Goal: Information Seeking & Learning: Learn about a topic

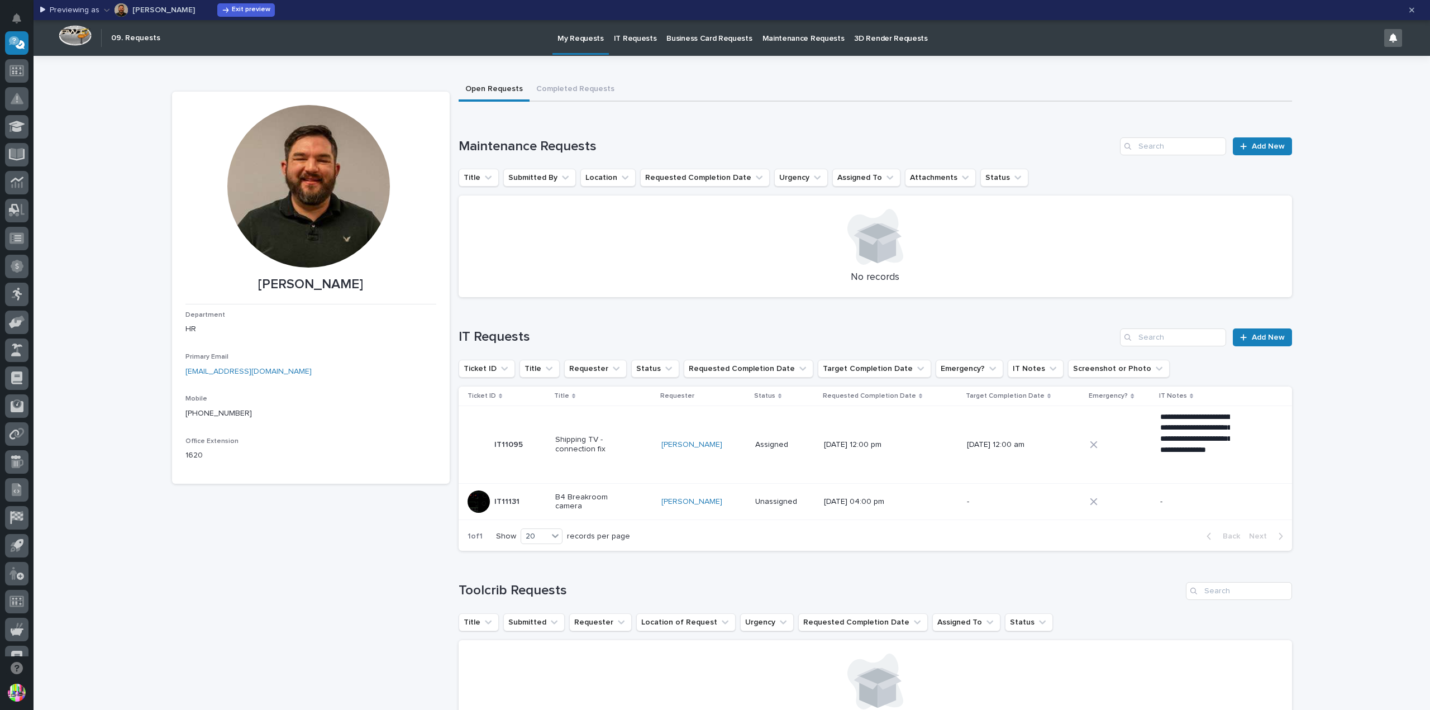
click at [1049, 137] on div "Maintenance Requests Add New" at bounding box center [875, 146] width 833 height 18
click at [232, 9] on span "Exit preview" at bounding box center [251, 10] width 39 height 9
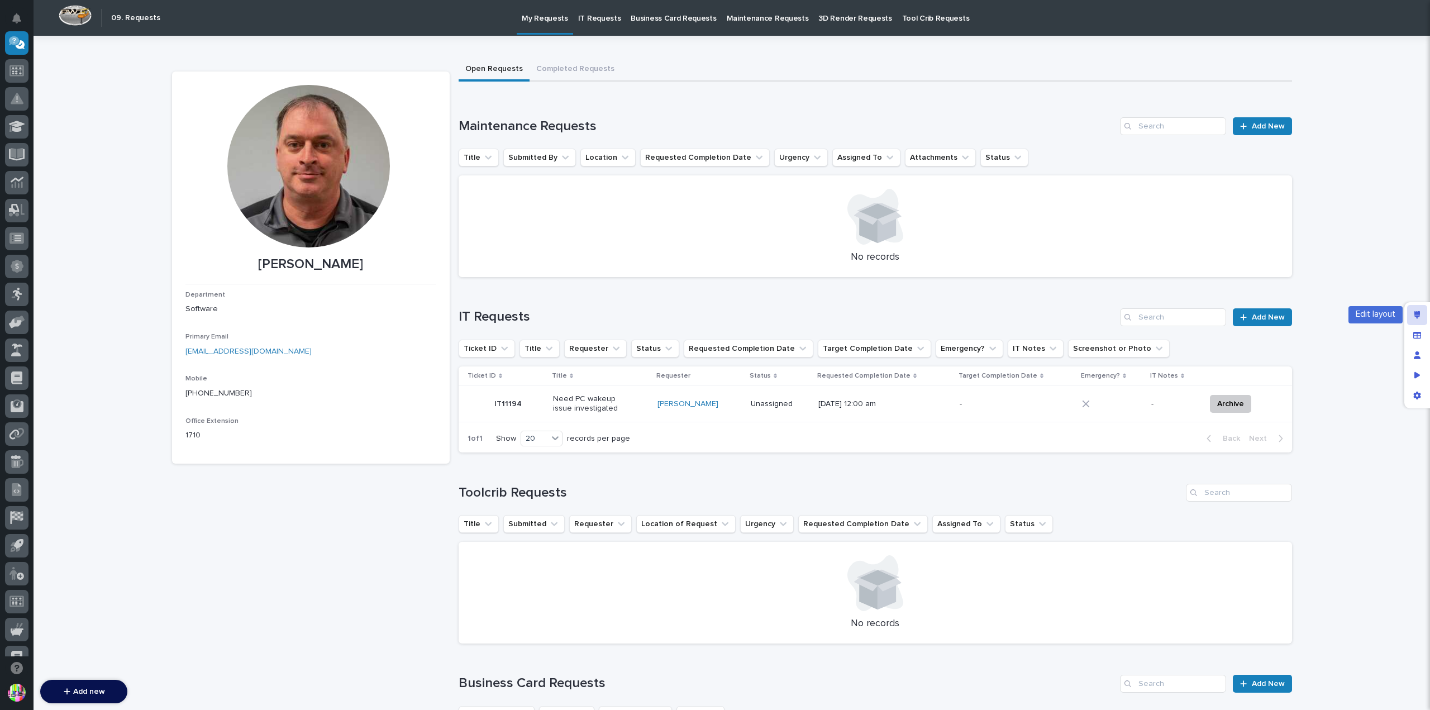
click at [1419, 311] on icon "Edit layout" at bounding box center [1417, 315] width 6 height 8
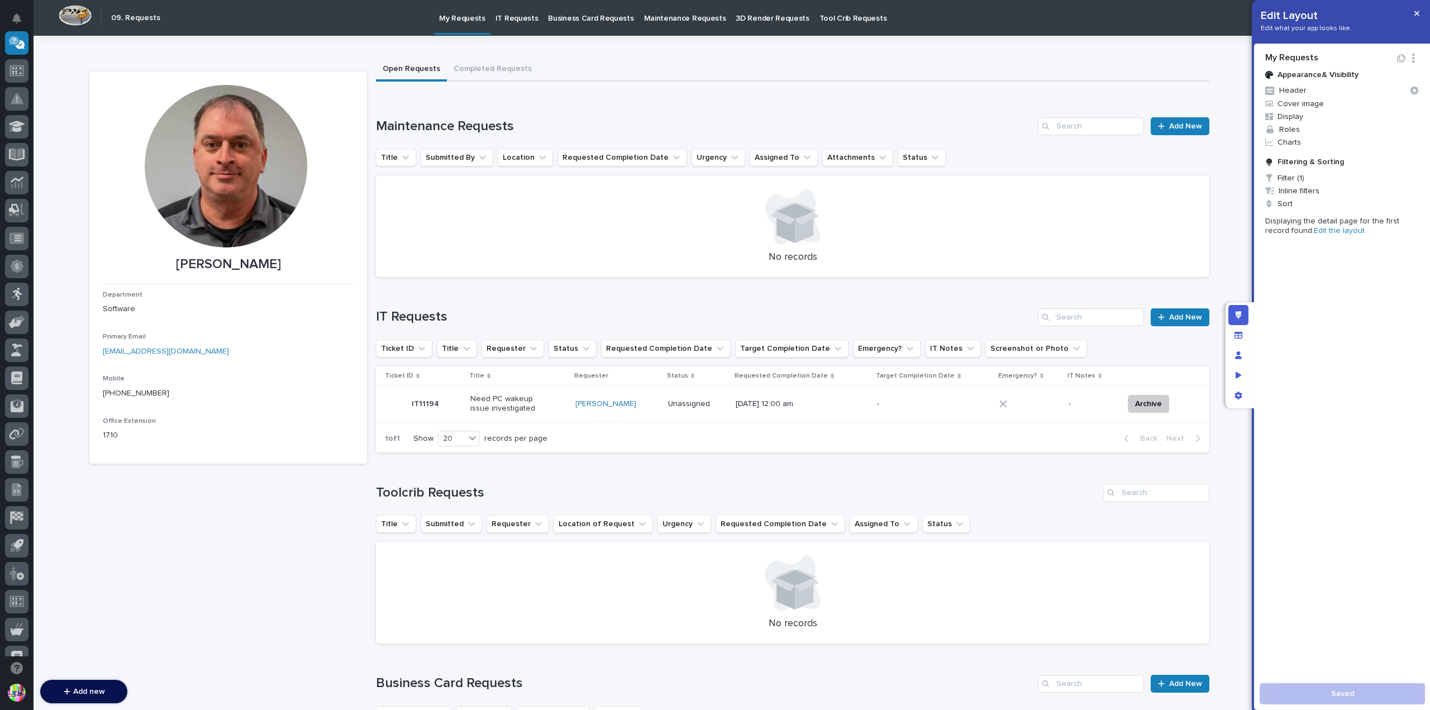
click at [869, 131] on h1 "Maintenance Requests" at bounding box center [704, 126] width 657 height 16
click at [959, 152] on div "Title Submitted By Location Requested Completion Date Urgency Assigned To Attac…" at bounding box center [792, 158] width 833 height 18
click at [1279, 174] on span "Filter (1)" at bounding box center [1342, 177] width 163 height 13
click at [977, 99] on div at bounding box center [715, 355] width 1430 height 710
click at [920, 118] on h1 "Maintenance Requests" at bounding box center [704, 126] width 657 height 16
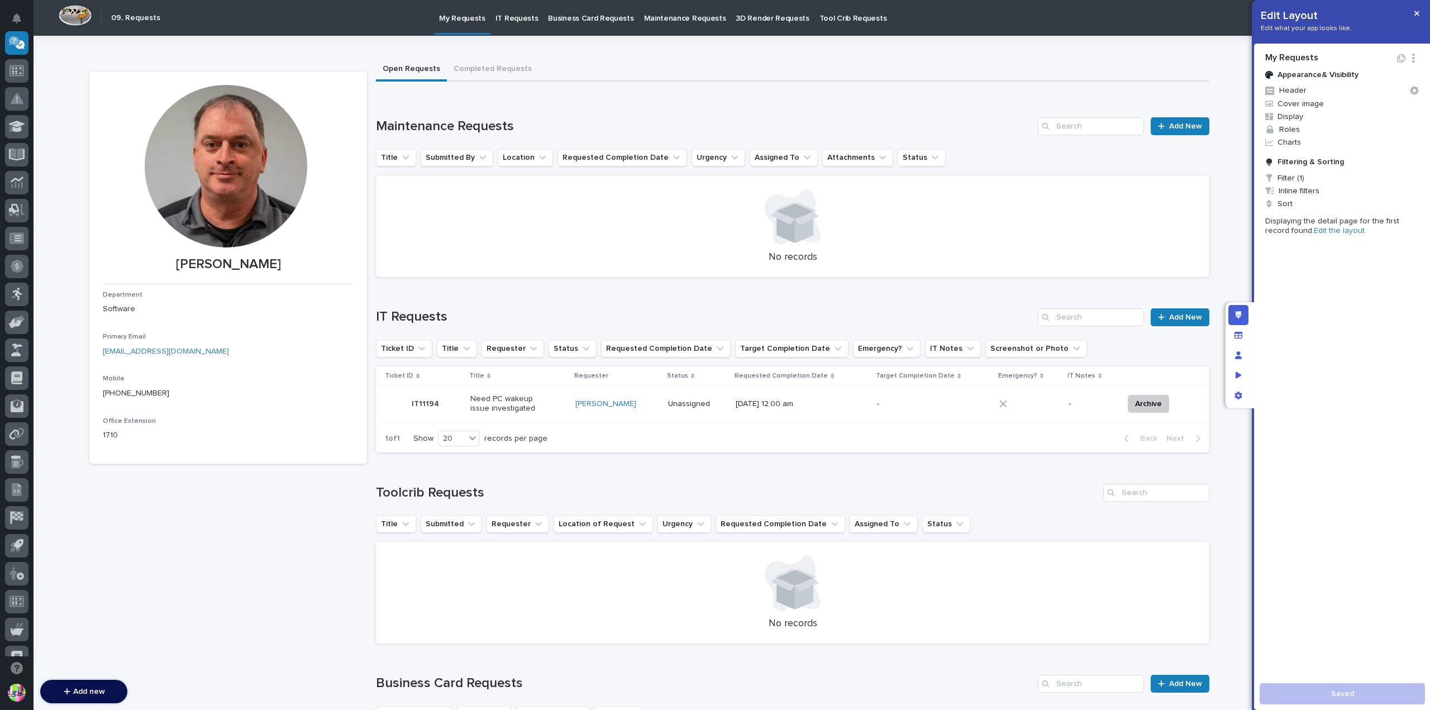
click at [919, 123] on h1 "Maintenance Requests" at bounding box center [704, 126] width 657 height 16
click at [487, 64] on button "Completed Requests" at bounding box center [493, 69] width 92 height 23
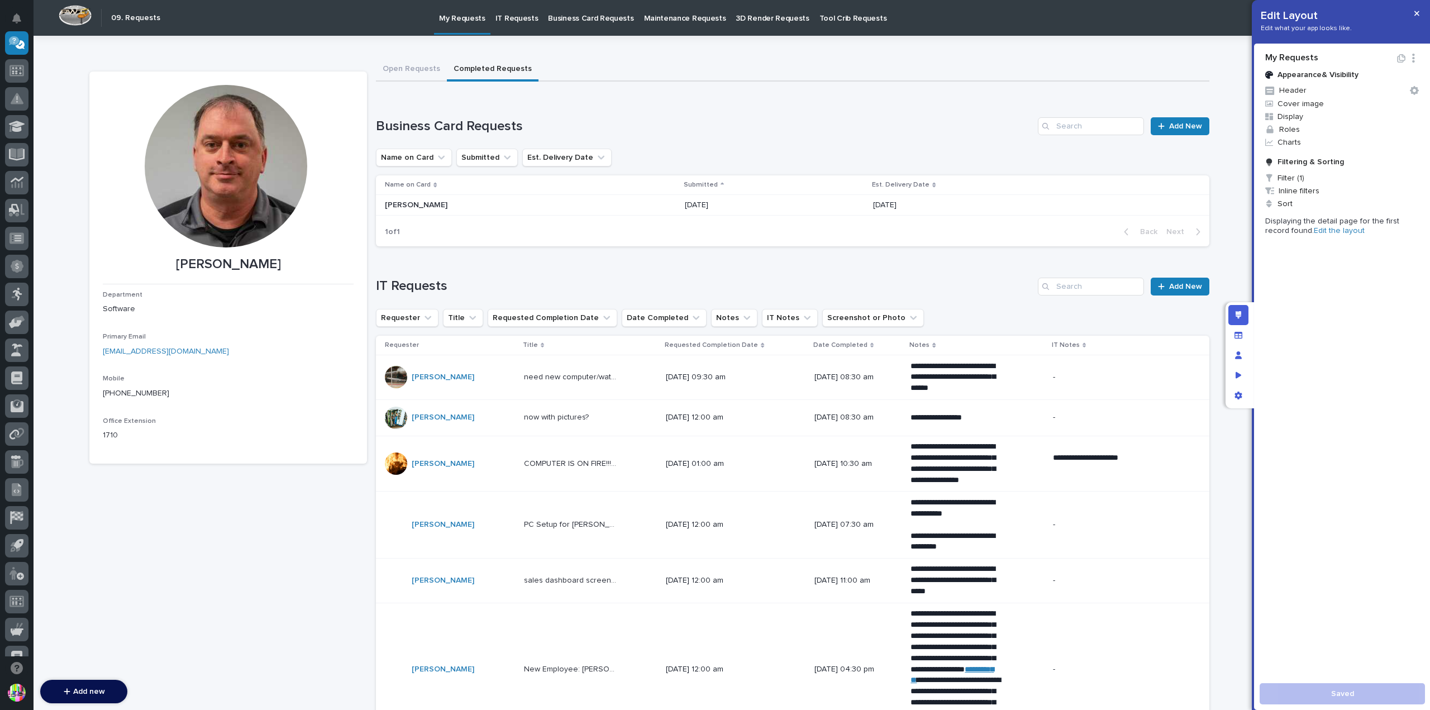
click at [835, 287] on h1 "IT Requests" at bounding box center [704, 286] width 657 height 16
click at [427, 61] on button "Open Requests" at bounding box center [411, 69] width 71 height 23
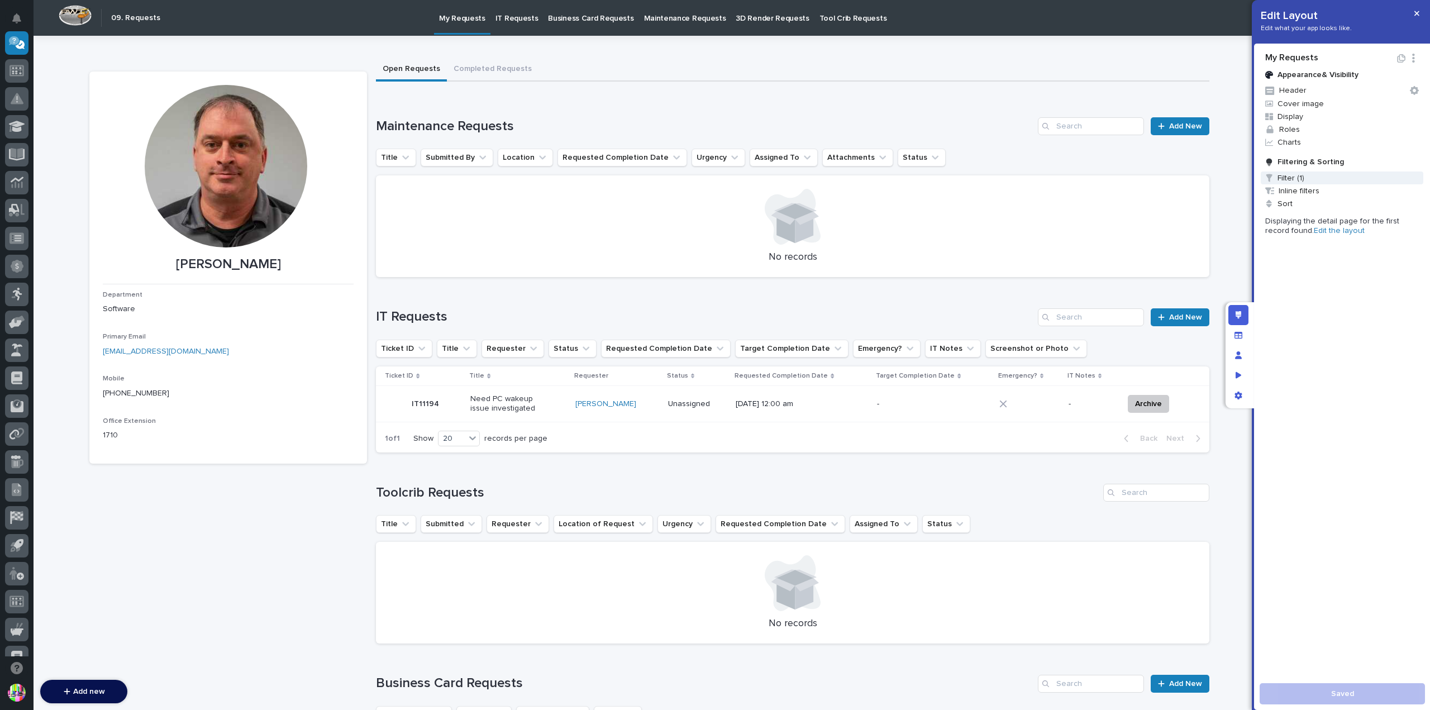
click at [1315, 173] on span "Filter (1)" at bounding box center [1342, 177] width 163 height 13
click at [1315, 173] on div at bounding box center [715, 355] width 1430 height 710
click at [946, 139] on div "Maintenance Requests Add New Title Submitted By Location Requested Completion D…" at bounding box center [792, 197] width 833 height 160
click at [1420, 12] on button "button" at bounding box center [1416, 13] width 18 height 18
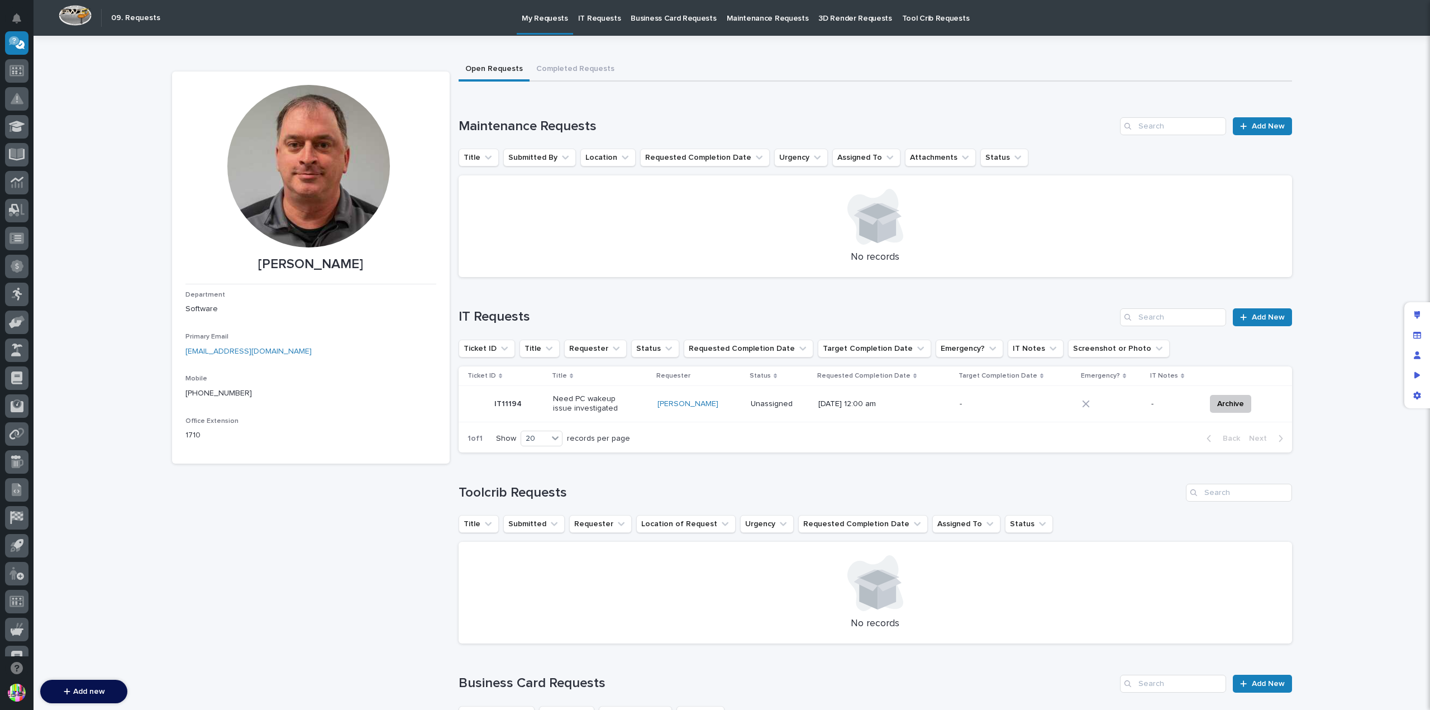
click at [1042, 149] on div "Title Submitted By Location Requested Completion Date Urgency Assigned To Attac…" at bounding box center [875, 158] width 833 height 18
click at [1419, 317] on icon "Edit layout" at bounding box center [1417, 315] width 6 height 8
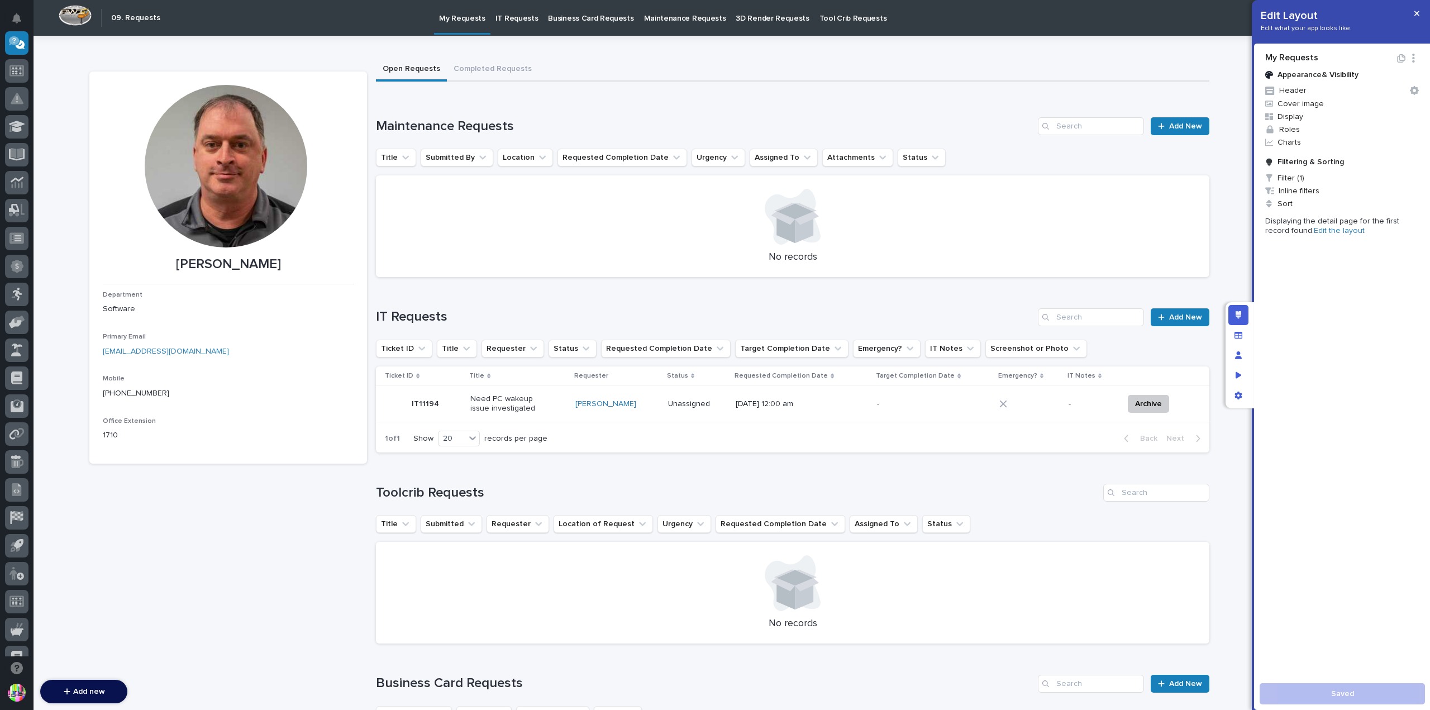
click at [1314, 228] on link "Edit the layout" at bounding box center [1339, 231] width 51 height 8
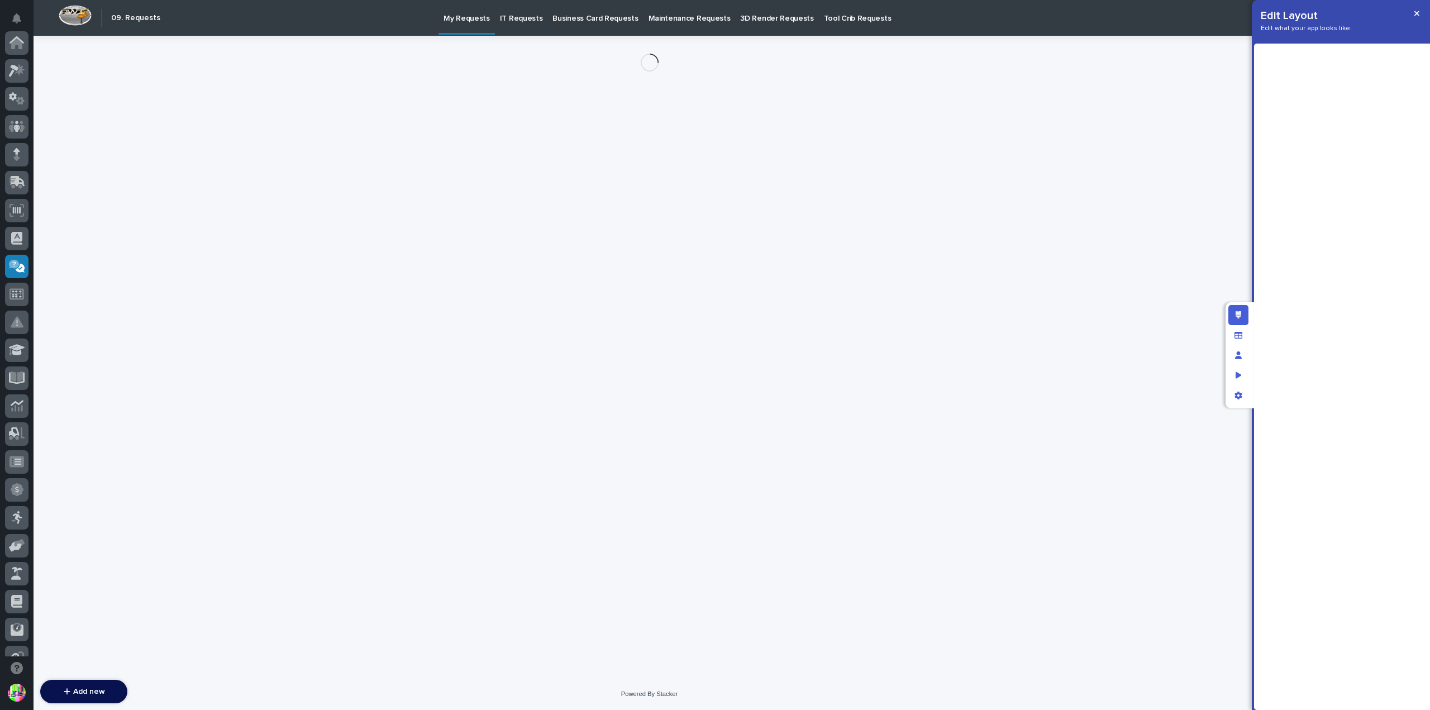
scroll to position [223, 0]
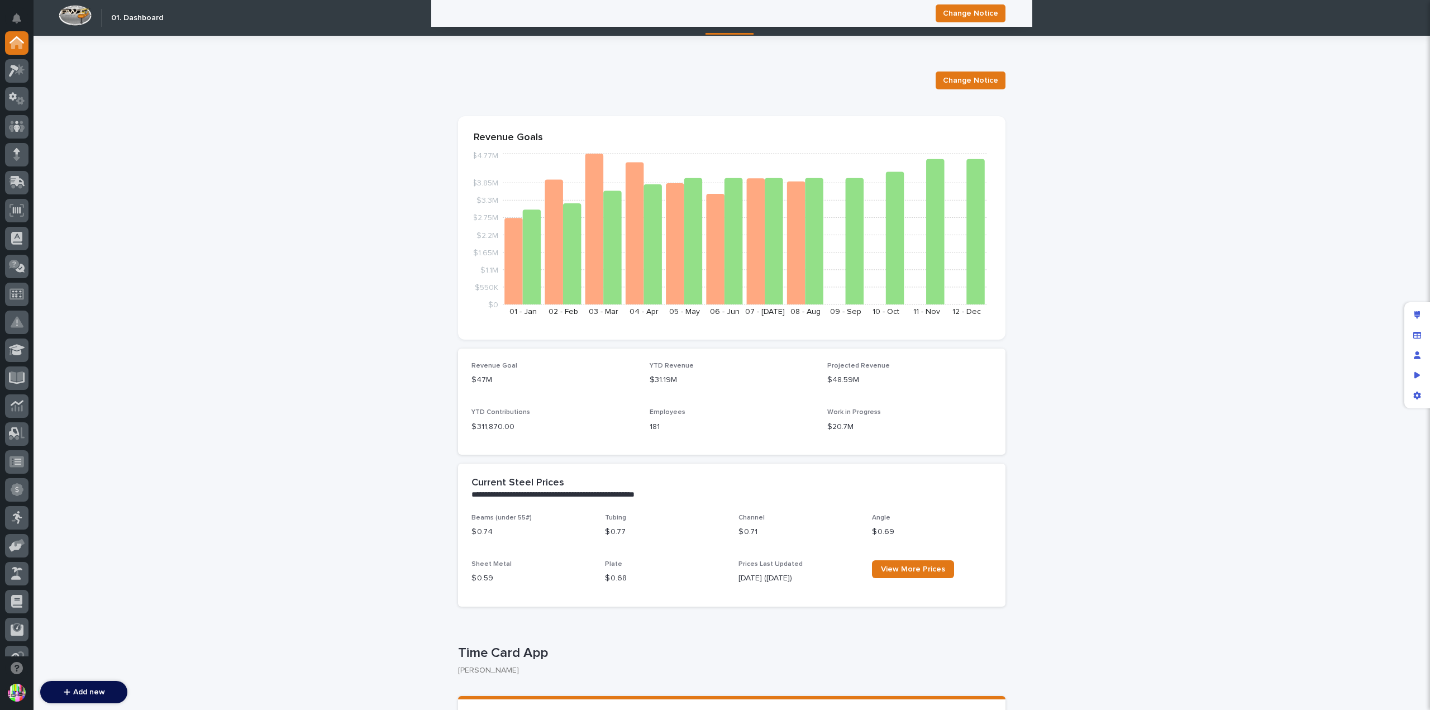
scroll to position [1340, 0]
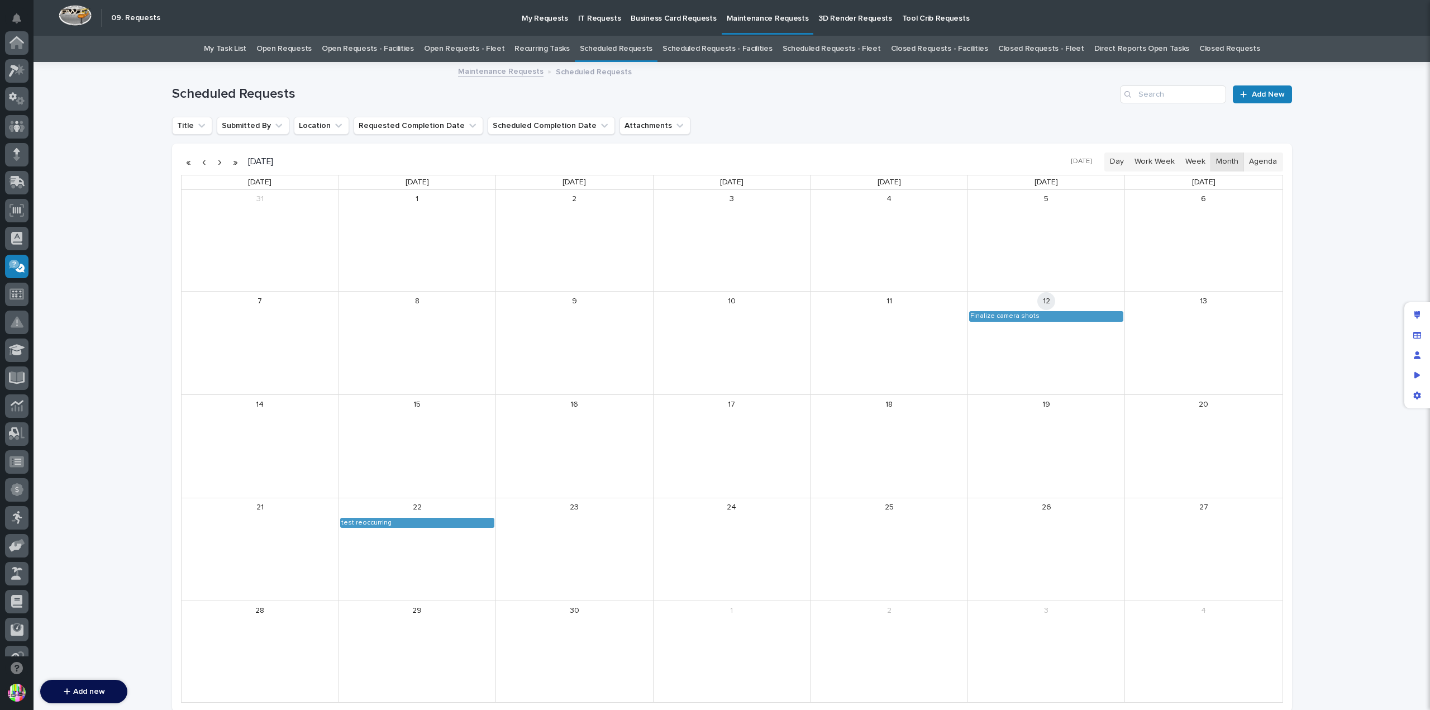
scroll to position [223, 0]
click at [684, 49] on link "Scheduled Requests - Facilities" at bounding box center [716, 49] width 109 height 26
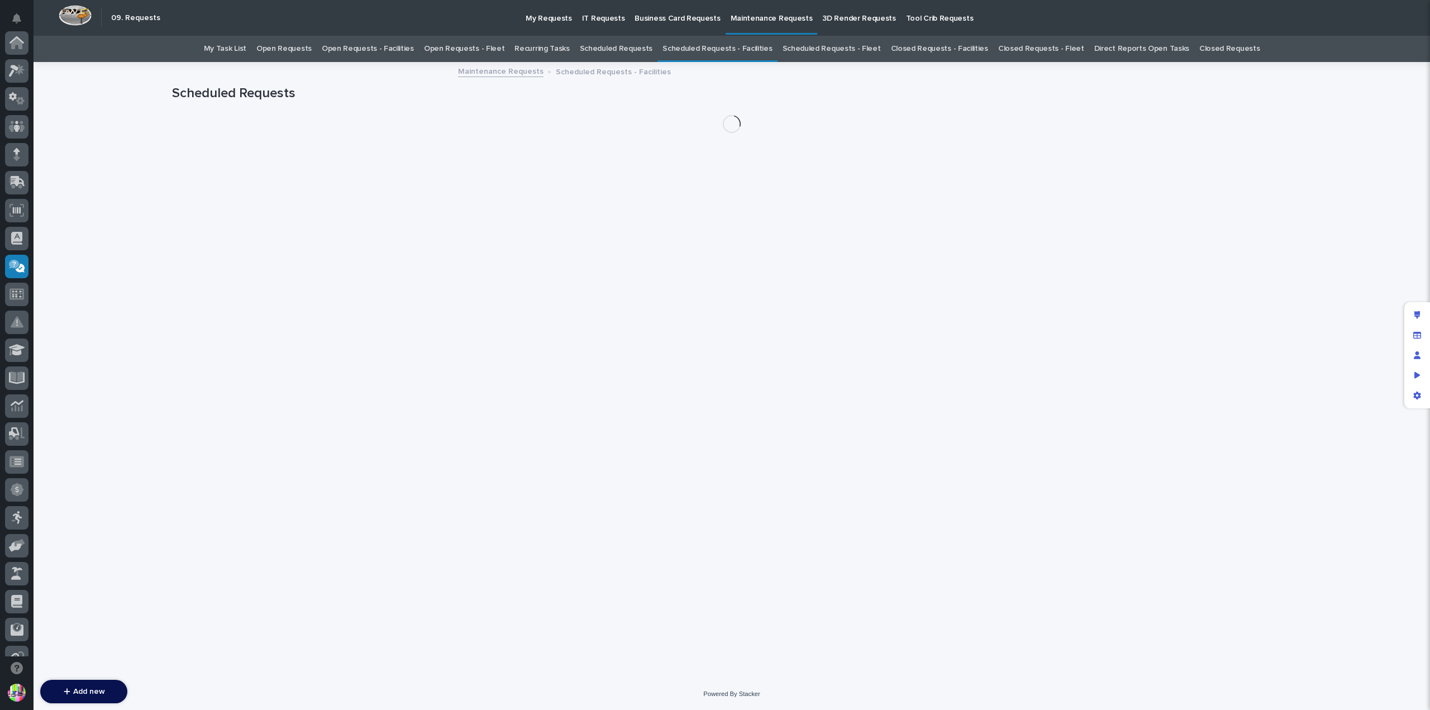
scroll to position [223, 0]
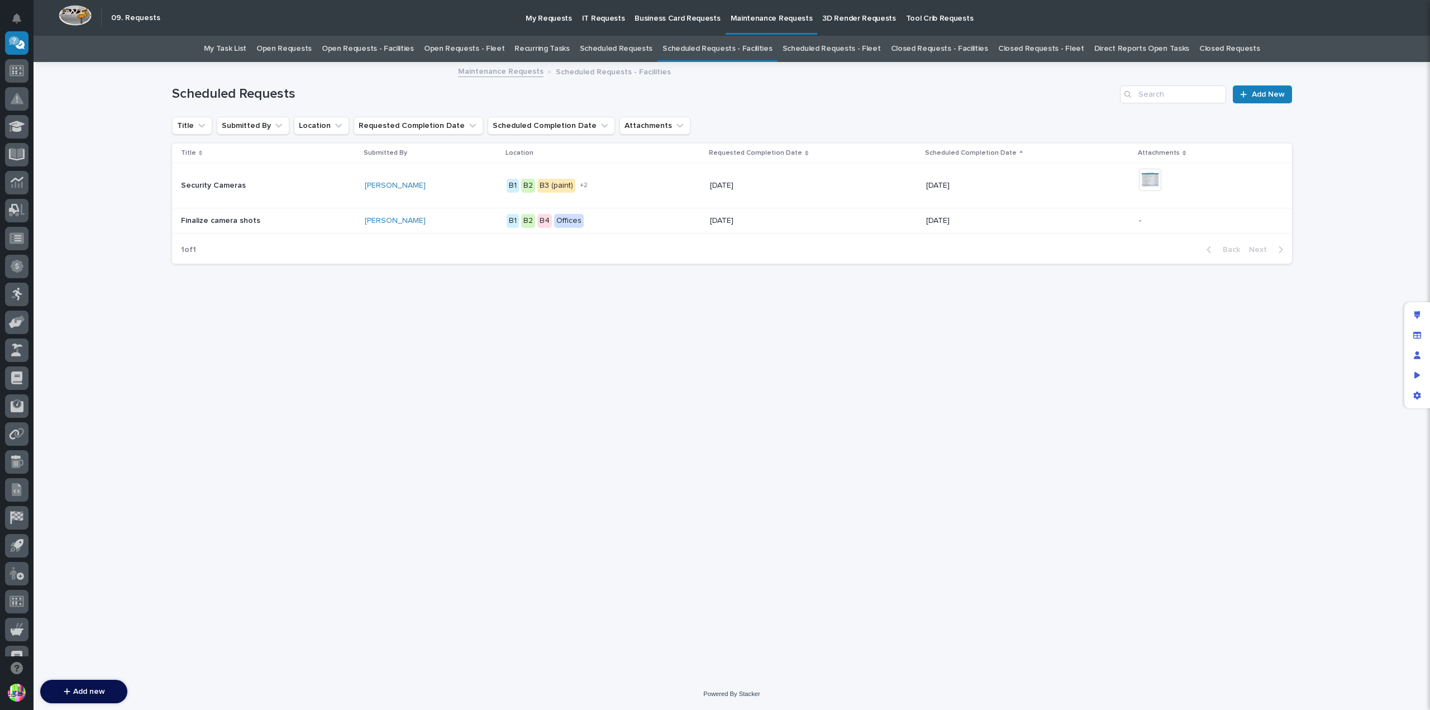
click at [553, 13] on p "My Requests" at bounding box center [549, 11] width 46 height 23
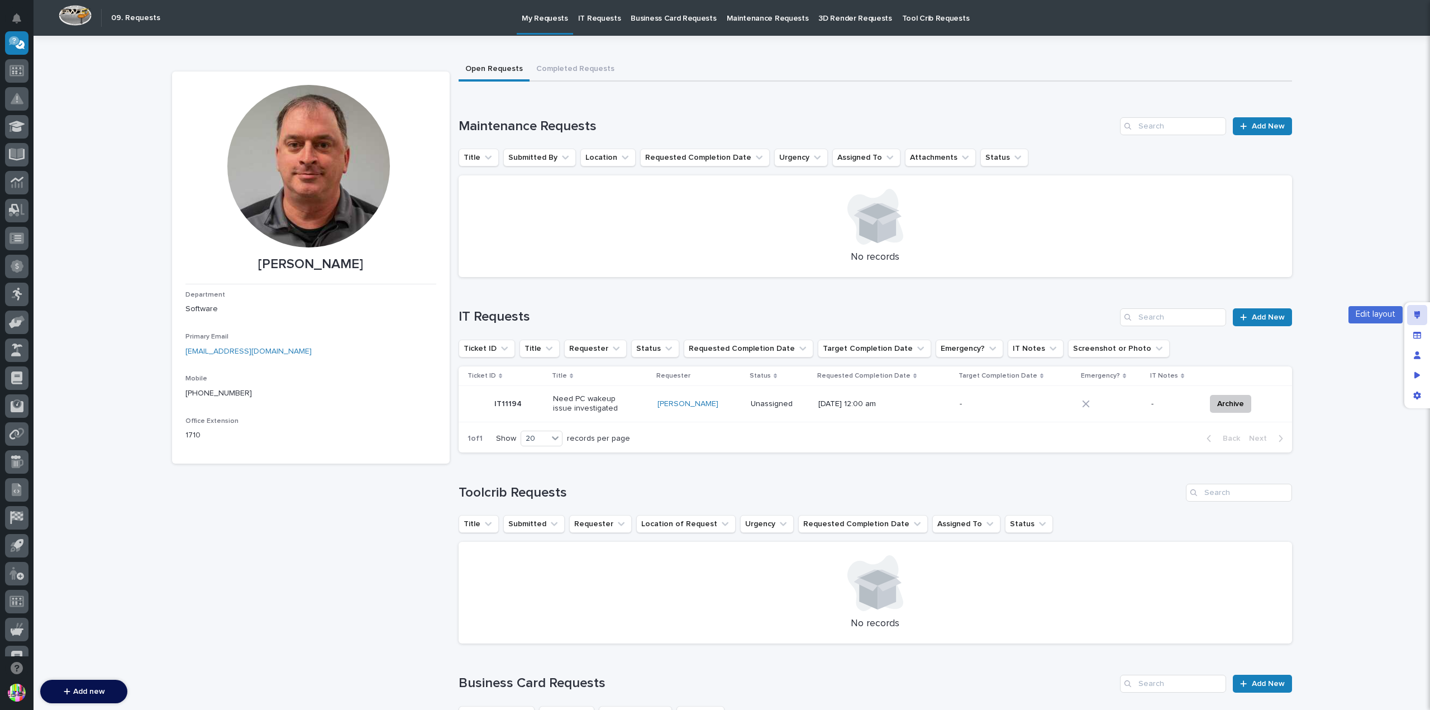
click at [1413, 311] on div "Edit layout" at bounding box center [1417, 315] width 20 height 20
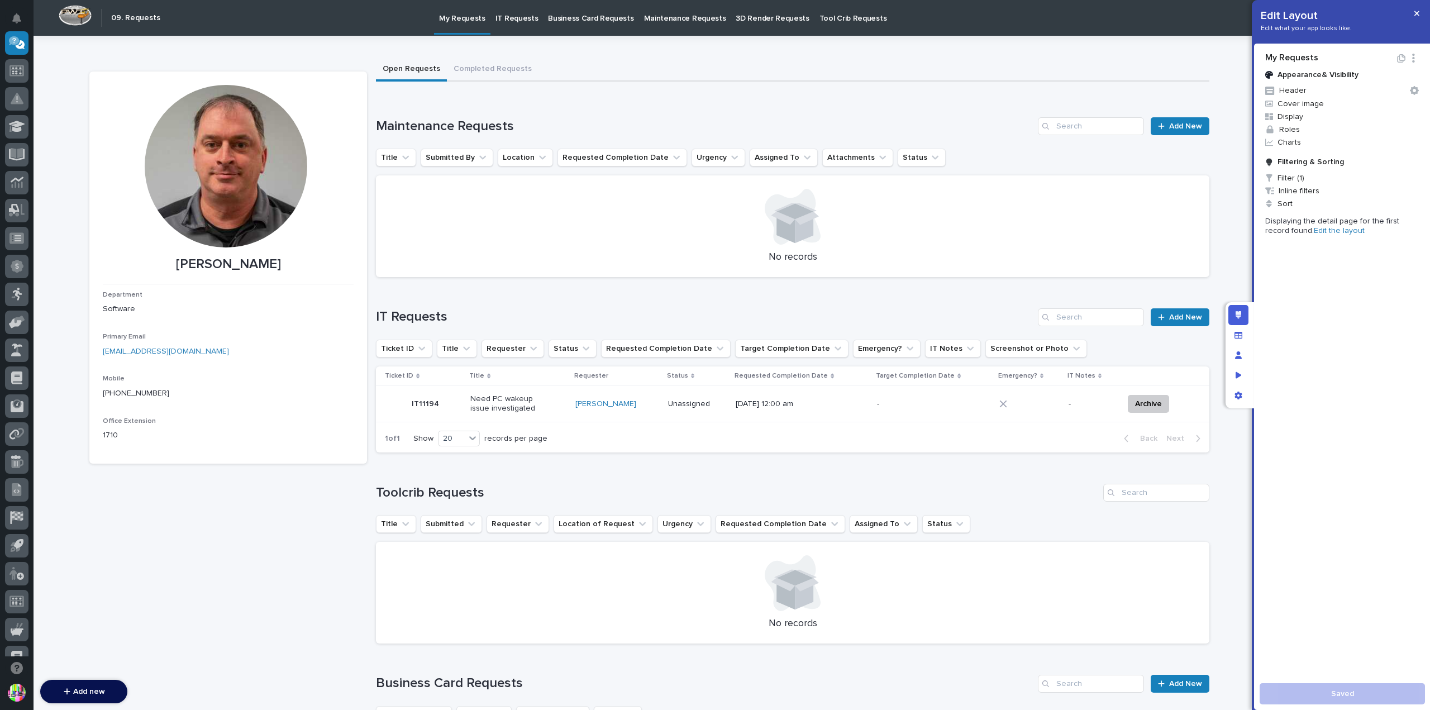
click at [1320, 227] on link "Edit the layout" at bounding box center [1339, 231] width 51 height 8
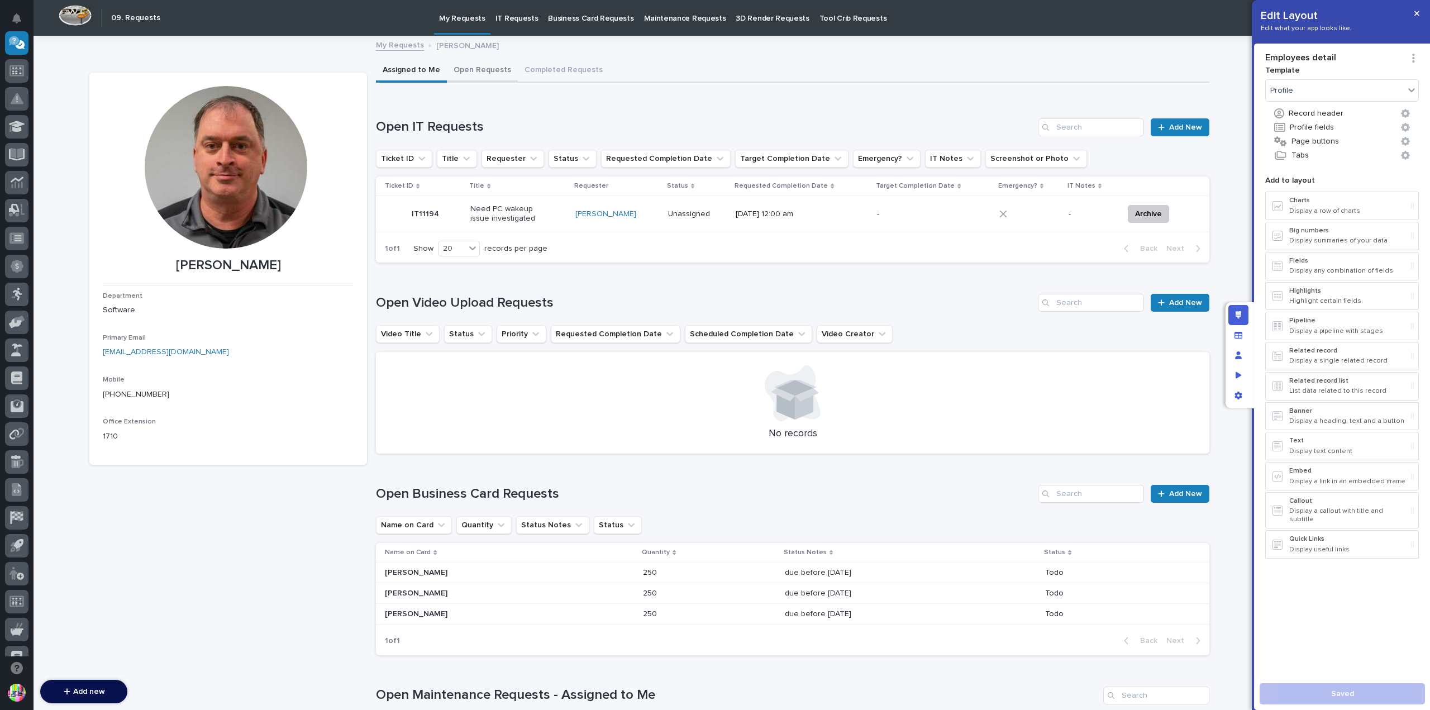
click at [475, 74] on button "Open Requests" at bounding box center [482, 70] width 71 height 23
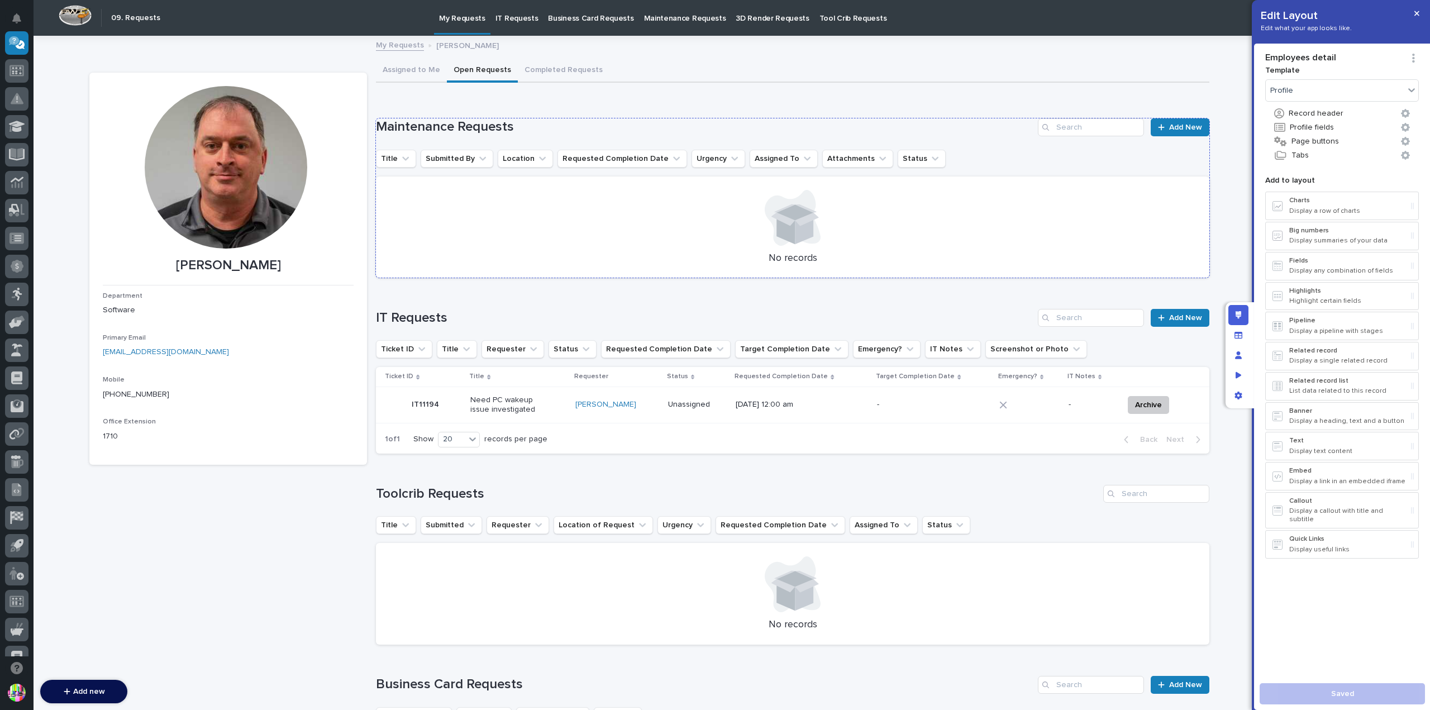
click at [575, 125] on h1 "Maintenance Requests" at bounding box center [704, 127] width 657 height 16
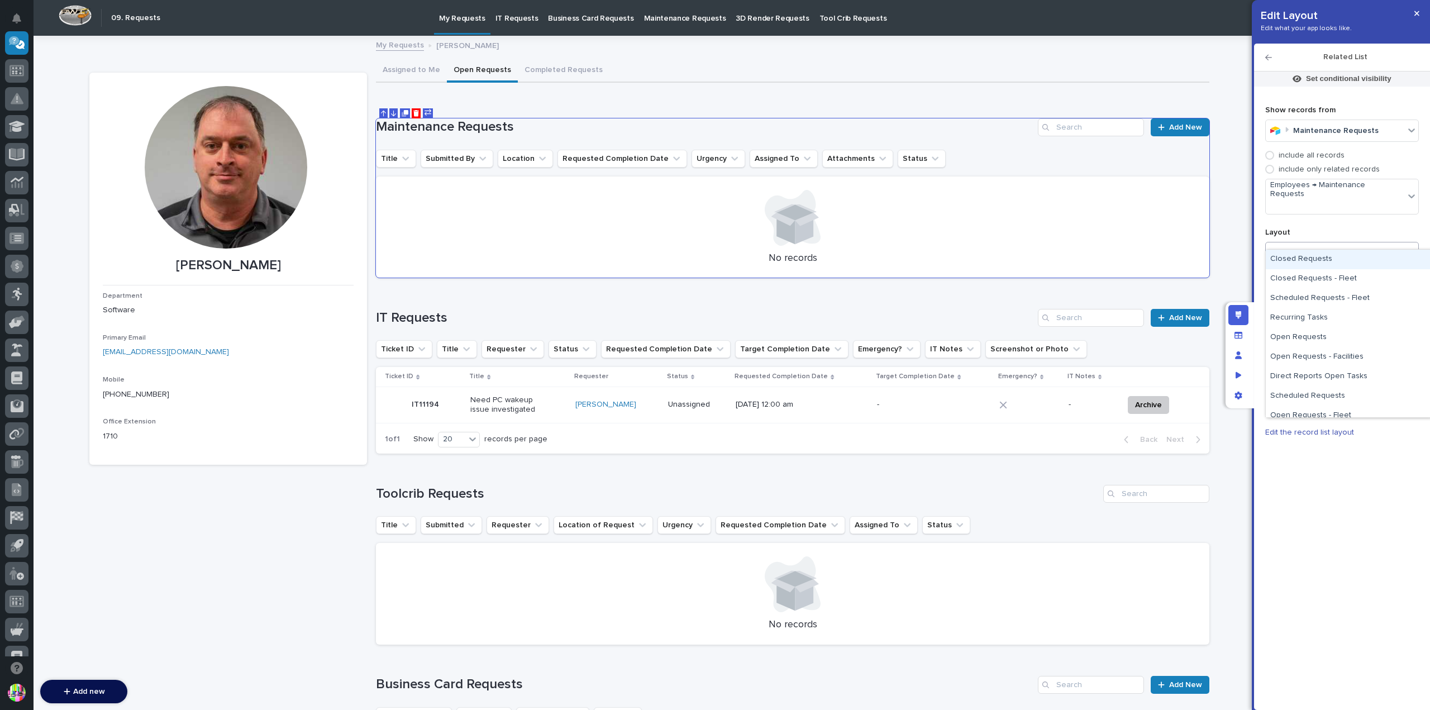
click at [1415, 247] on icon at bounding box center [1411, 252] width 11 height 11
click at [1242, 333] on div "Manage fields and data" at bounding box center [1238, 335] width 20 height 20
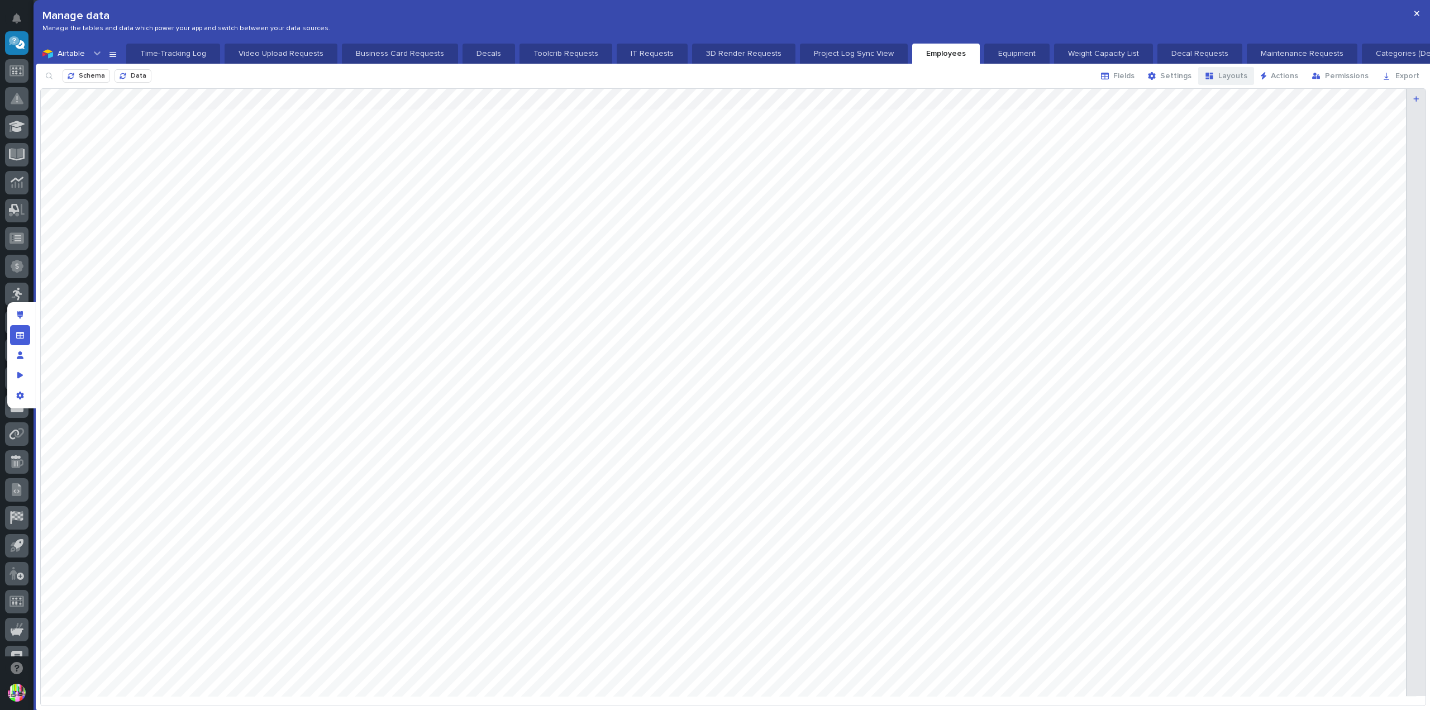
click at [1238, 73] on span "Layouts" at bounding box center [1232, 76] width 29 height 10
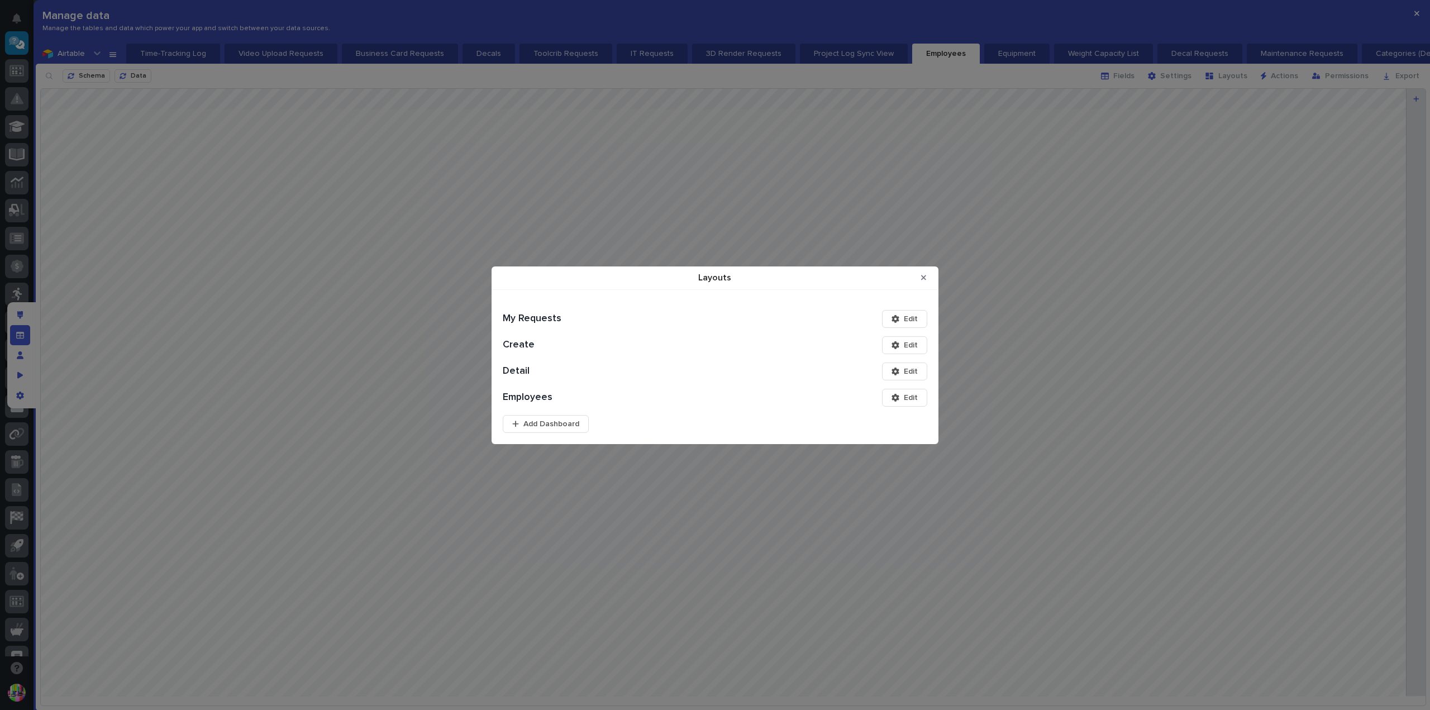
click at [909, 316] on span "Edit" at bounding box center [911, 318] width 14 height 10
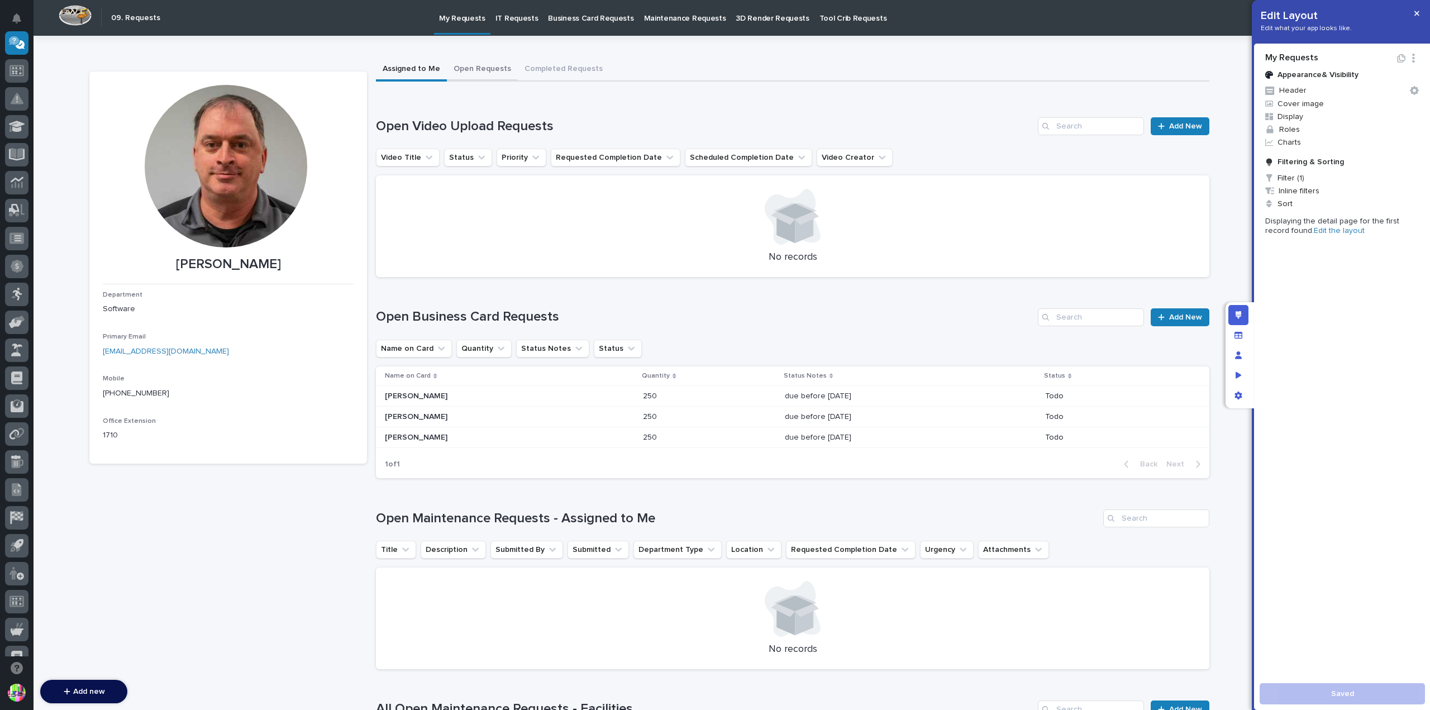
click at [493, 68] on button "Open Requests" at bounding box center [482, 69] width 71 height 23
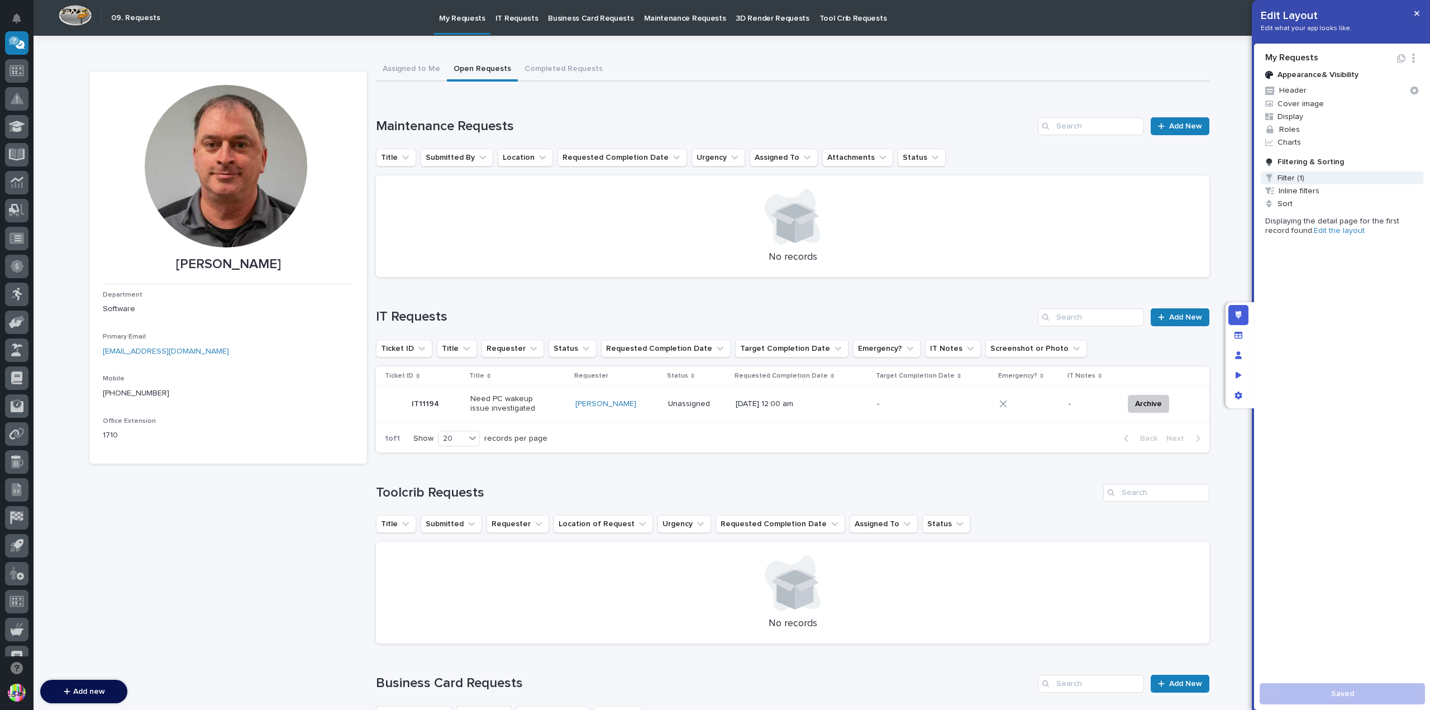
click at [1282, 176] on span "Filter (1)" at bounding box center [1342, 177] width 163 height 13
click at [1129, 154] on div at bounding box center [715, 355] width 1430 height 710
click at [1314, 232] on link "Edit the layout" at bounding box center [1339, 231] width 51 height 8
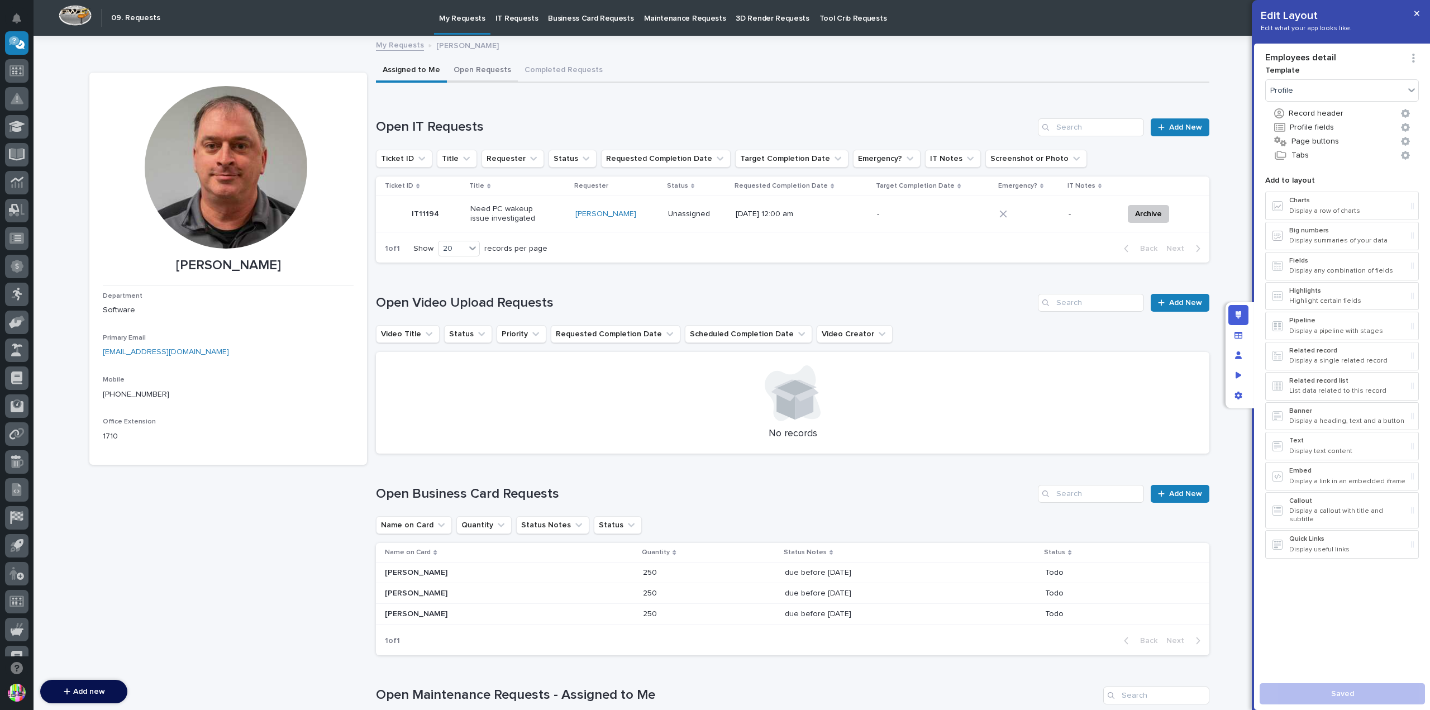
click at [476, 66] on button "Open Requests" at bounding box center [482, 70] width 71 height 23
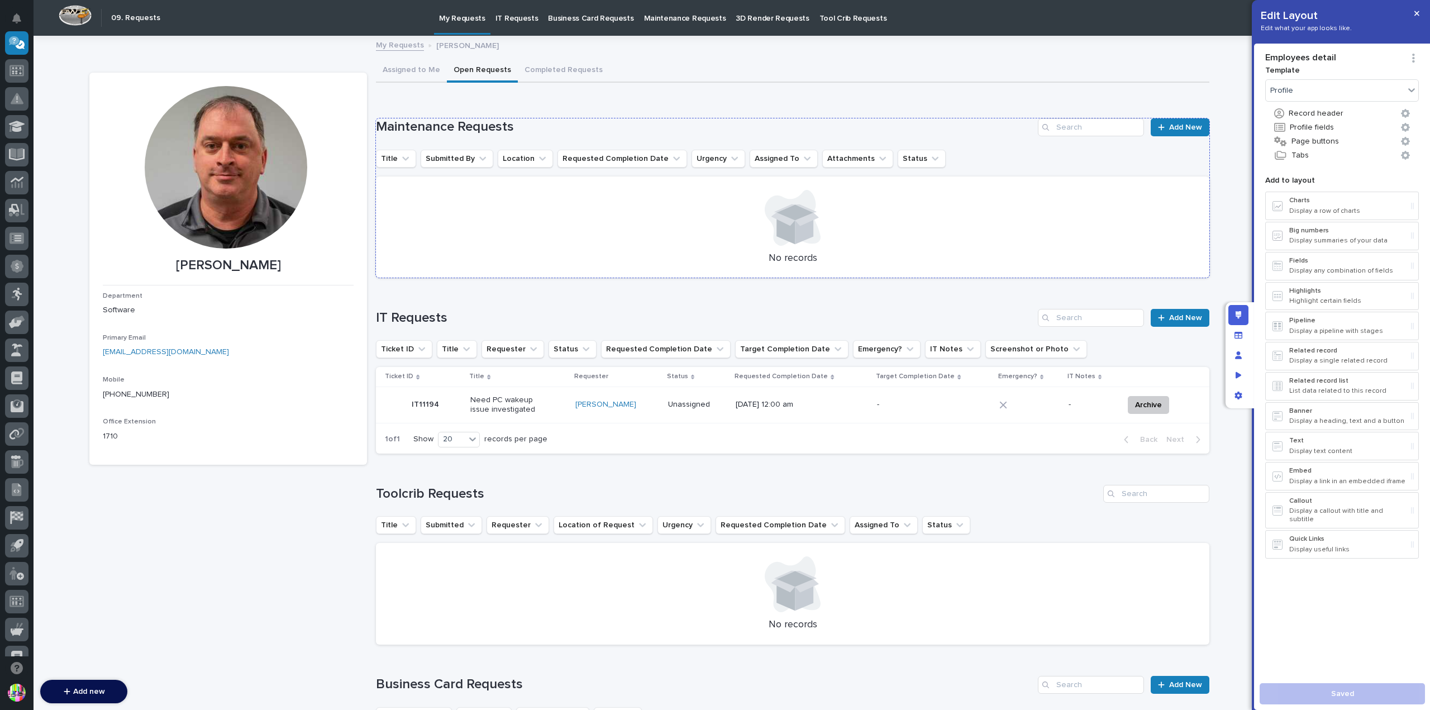
click at [942, 132] on h1 "Maintenance Requests" at bounding box center [704, 127] width 657 height 16
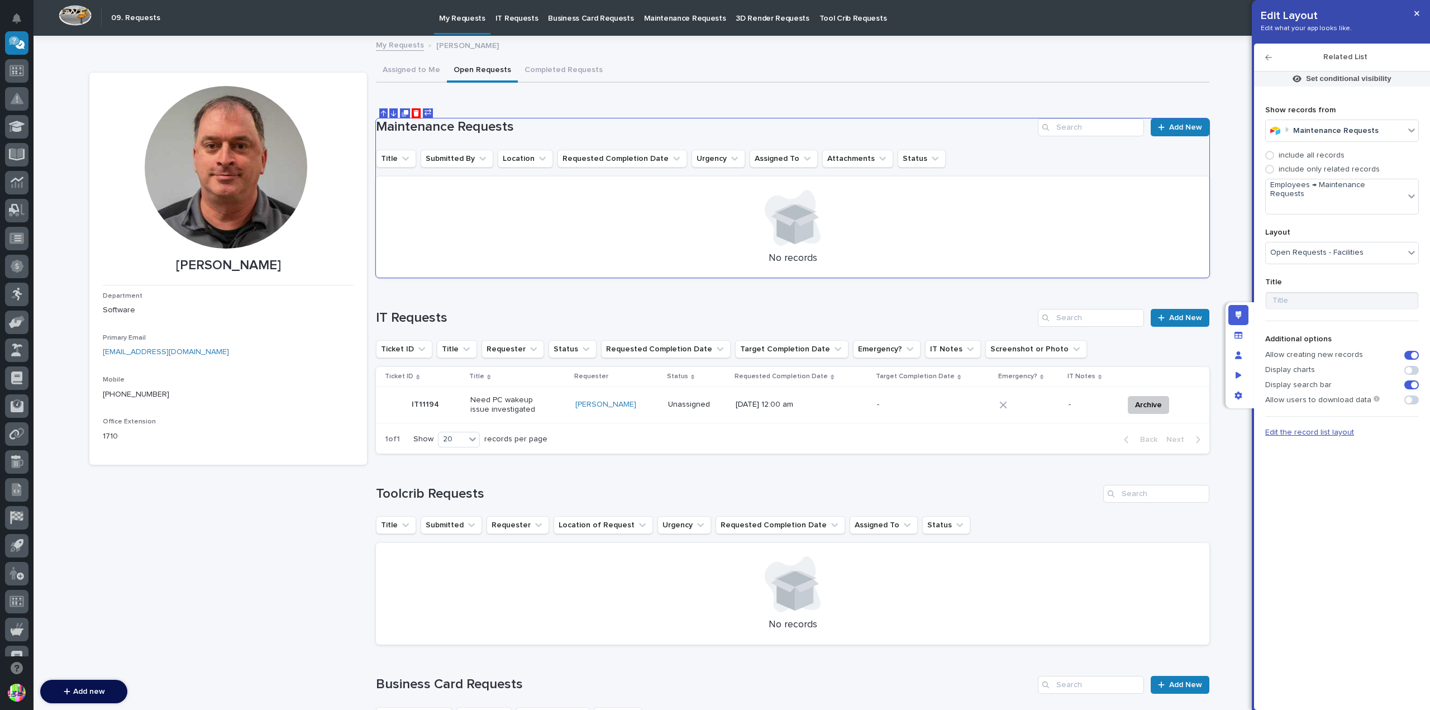
click at [1312, 428] on span "Edit the record list layout" at bounding box center [1309, 432] width 89 height 8
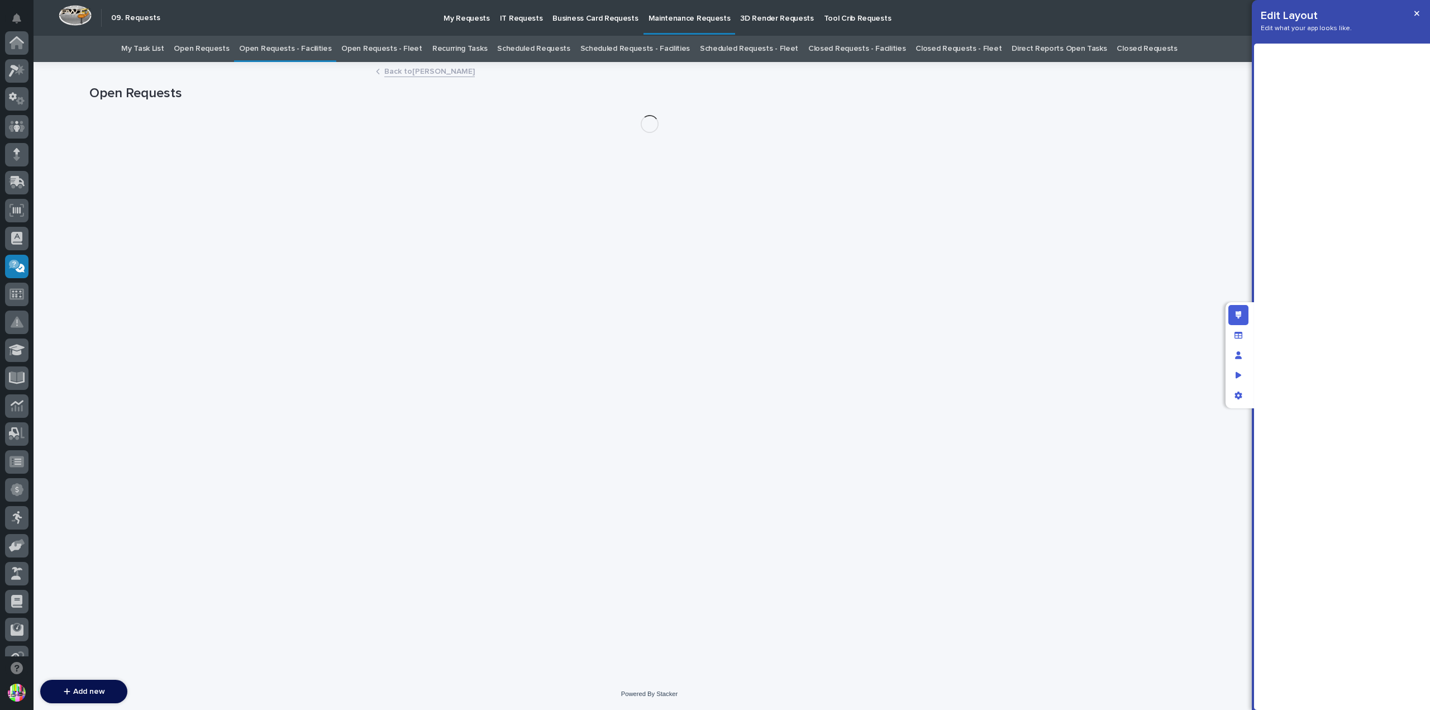
scroll to position [223, 0]
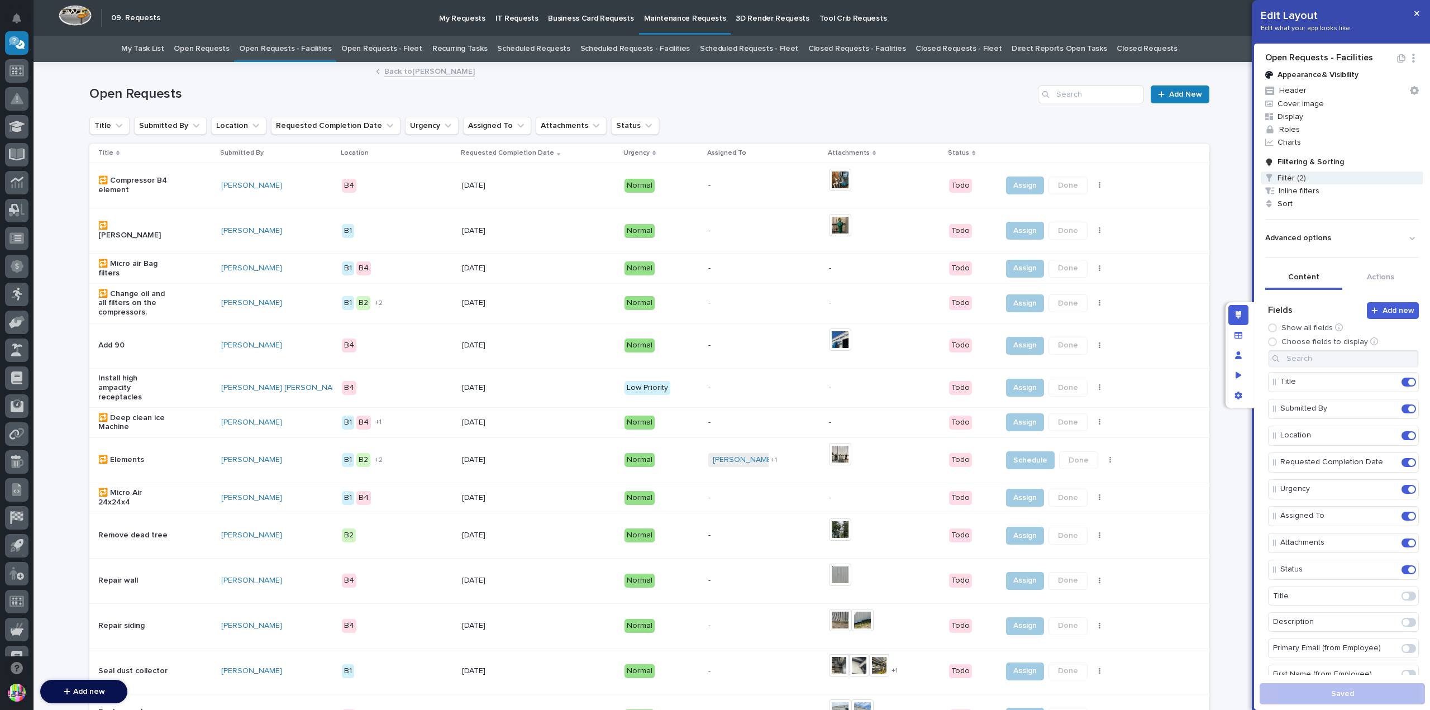
click at [1290, 175] on span "Filter (2)" at bounding box center [1342, 177] width 163 height 13
click at [638, 50] on div at bounding box center [715, 355] width 1430 height 710
click at [632, 50] on link "Scheduled Requests - Facilities" at bounding box center [634, 49] width 109 height 26
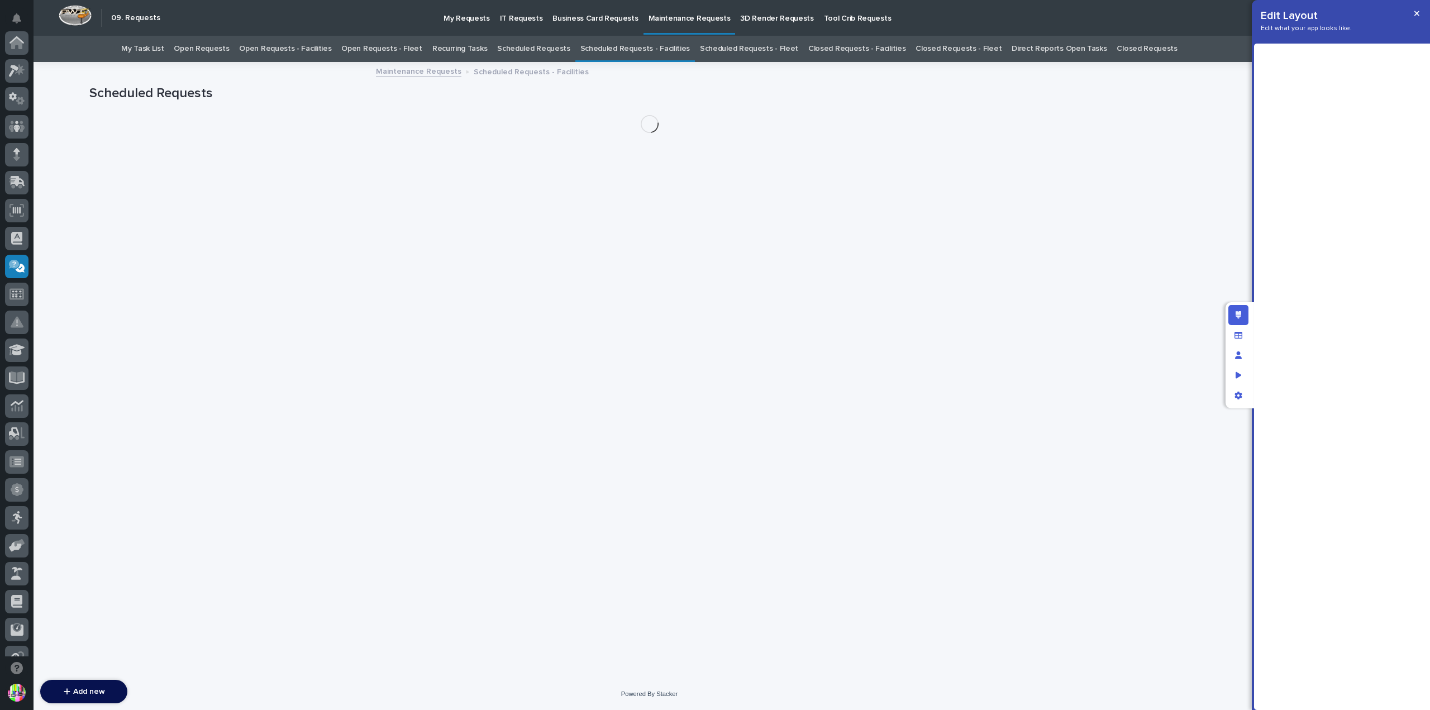
scroll to position [223, 0]
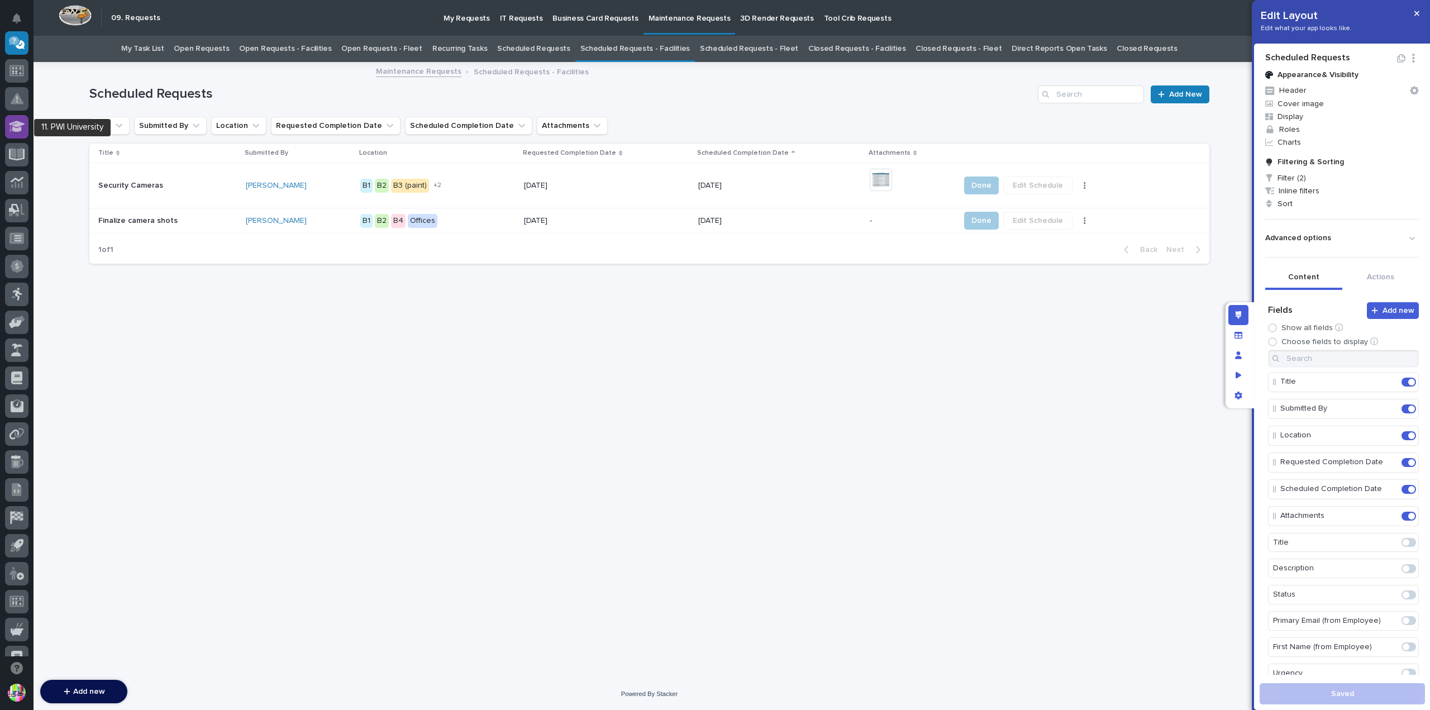
click at [16, 133] on div at bounding box center [16, 126] width 23 height 23
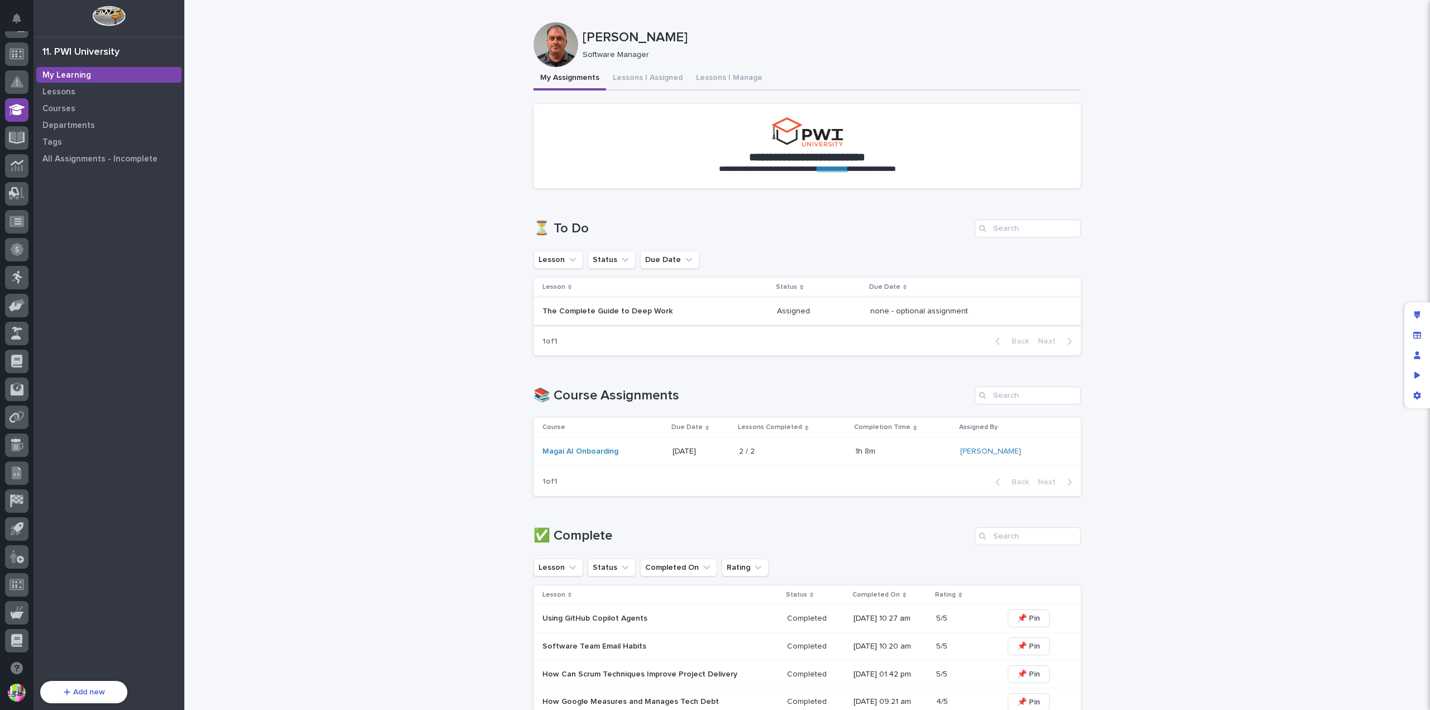
scroll to position [223, 0]
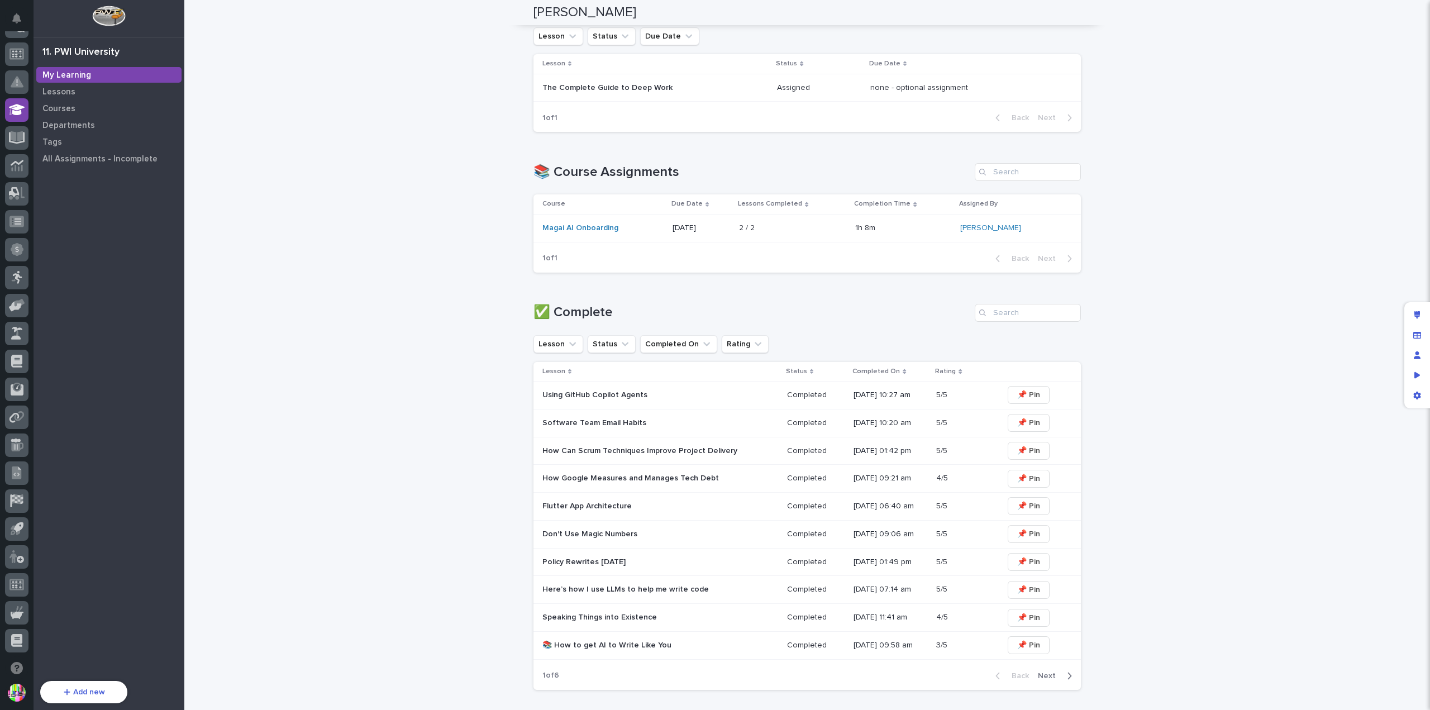
click at [612, 392] on p "Using GitHub Copilot Agents" at bounding box center [639, 394] width 195 height 9
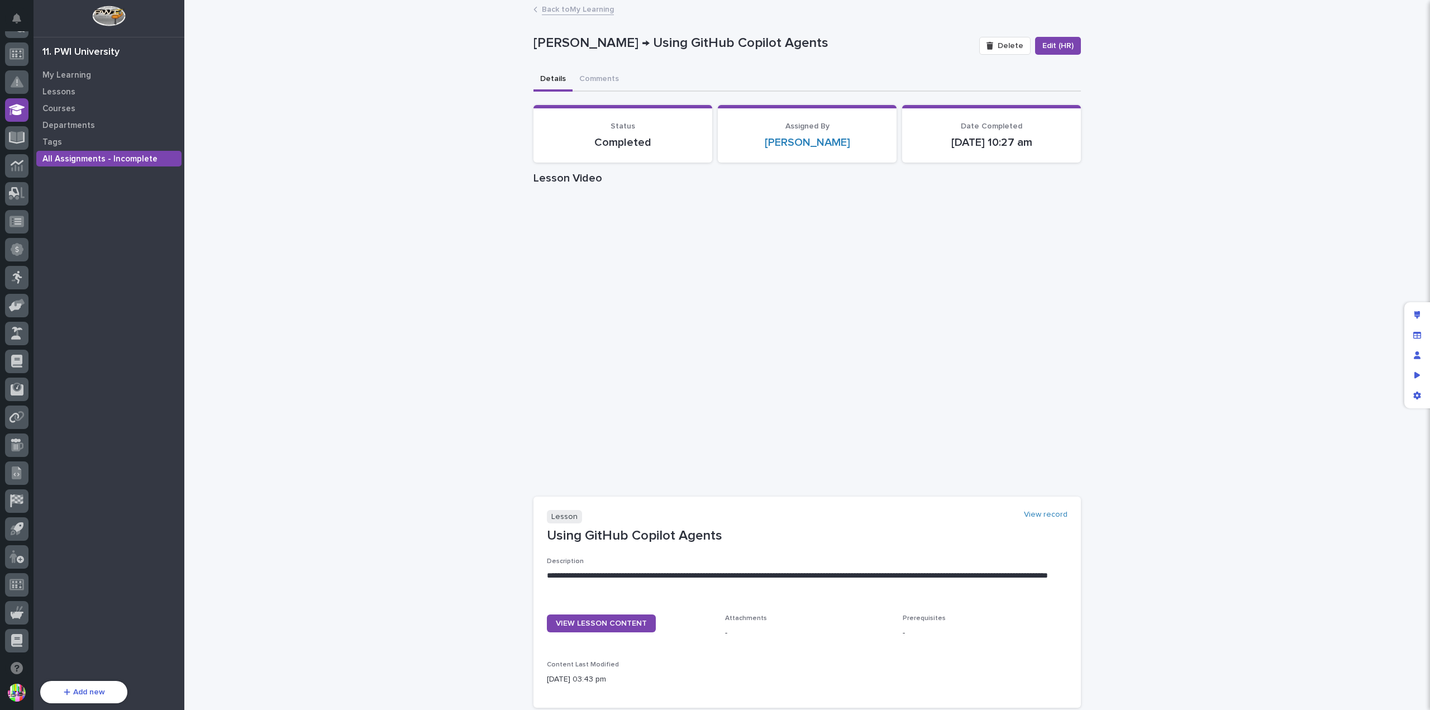
click at [555, 4] on link "Back to My Learning" at bounding box center [578, 8] width 72 height 13
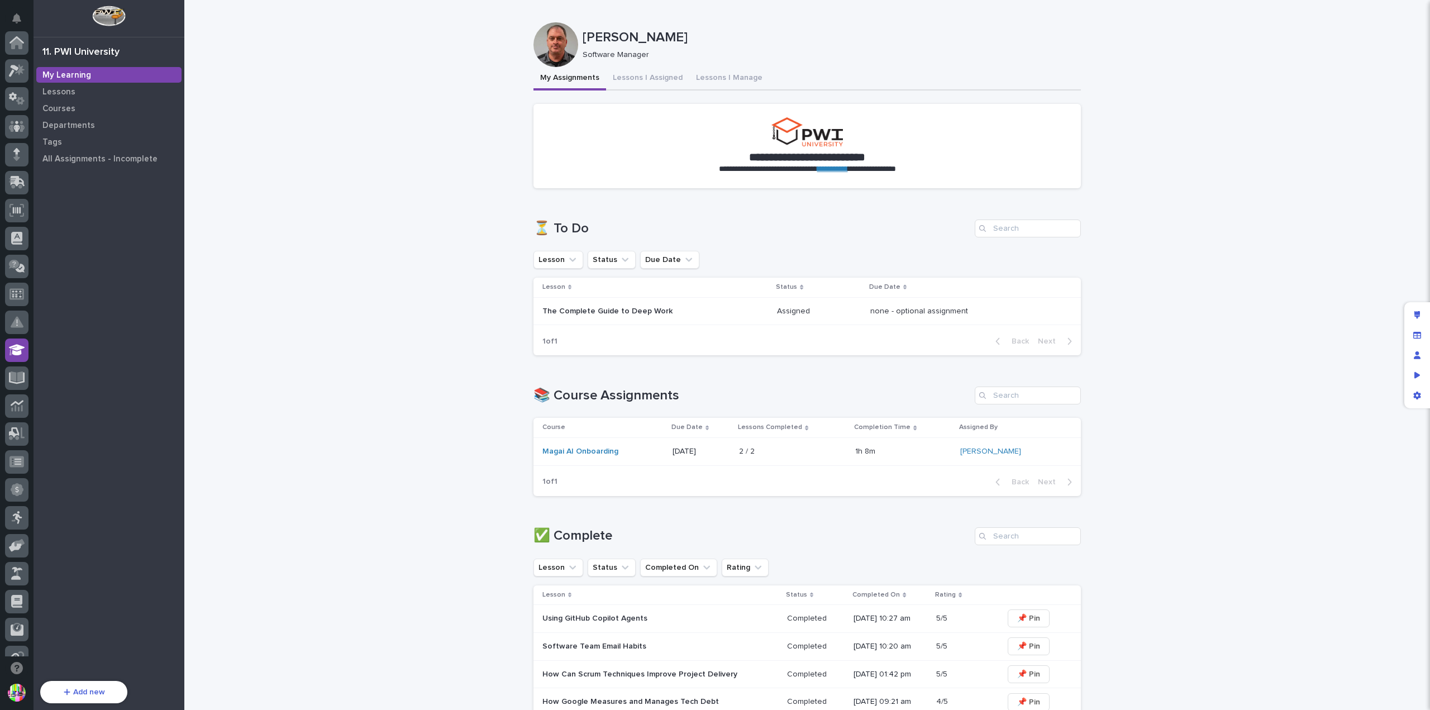
scroll to position [240, 0]
click at [81, 107] on div "Courses" at bounding box center [108, 109] width 145 height 16
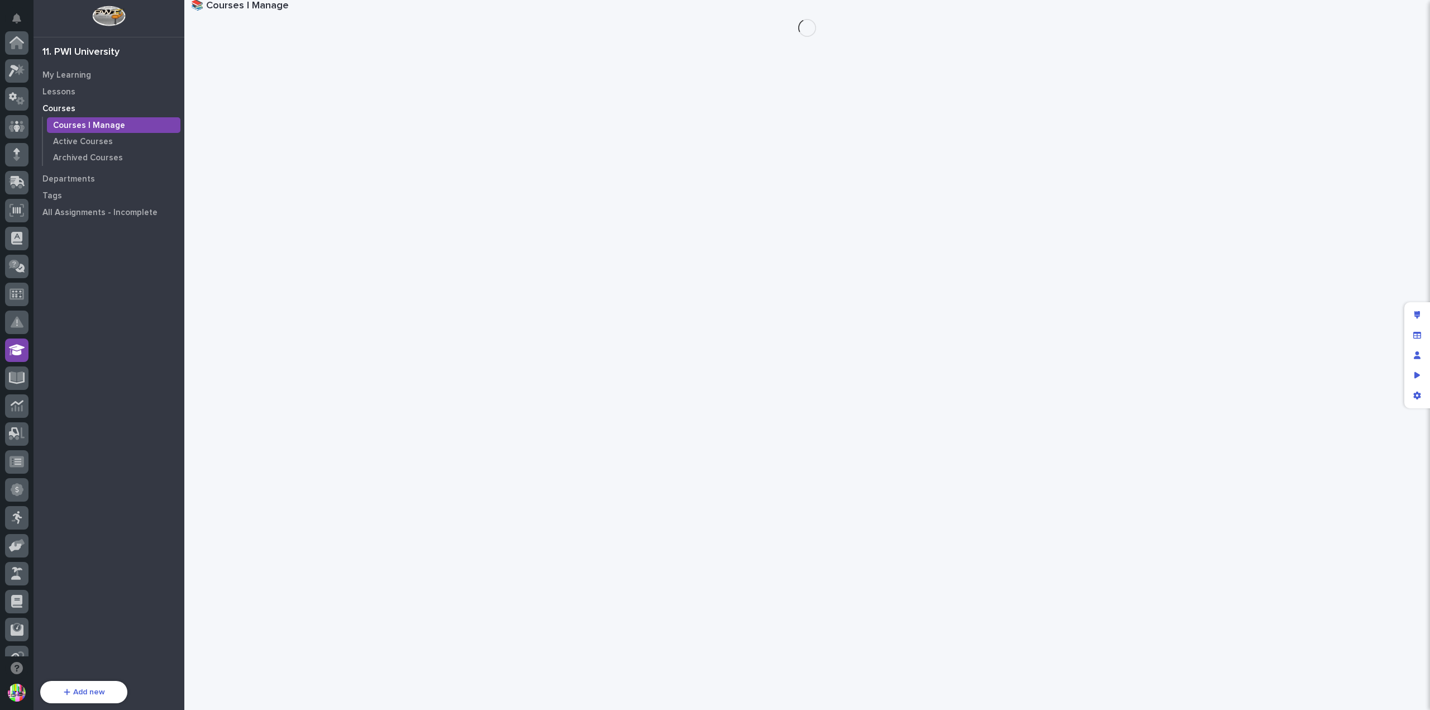
scroll to position [240, 0]
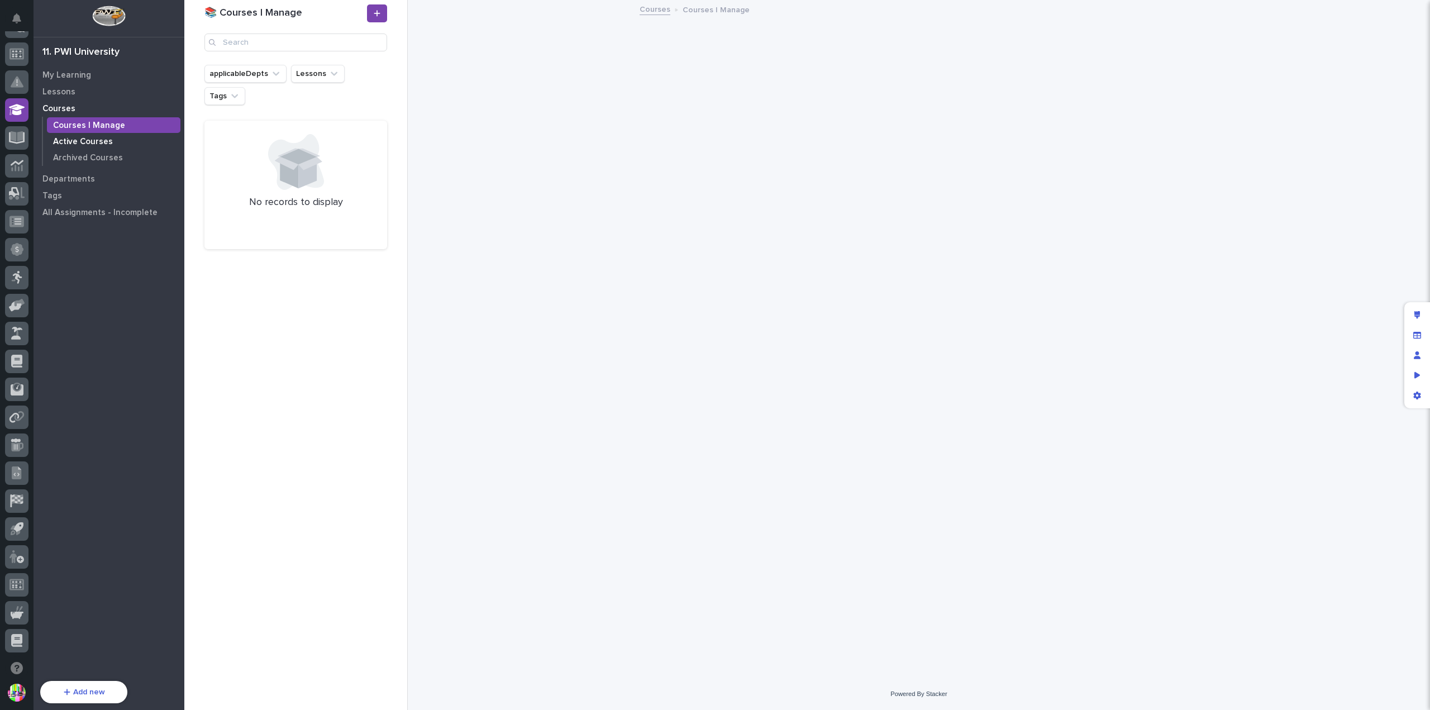
click at [92, 140] on p "Active Courses" at bounding box center [83, 142] width 60 height 10
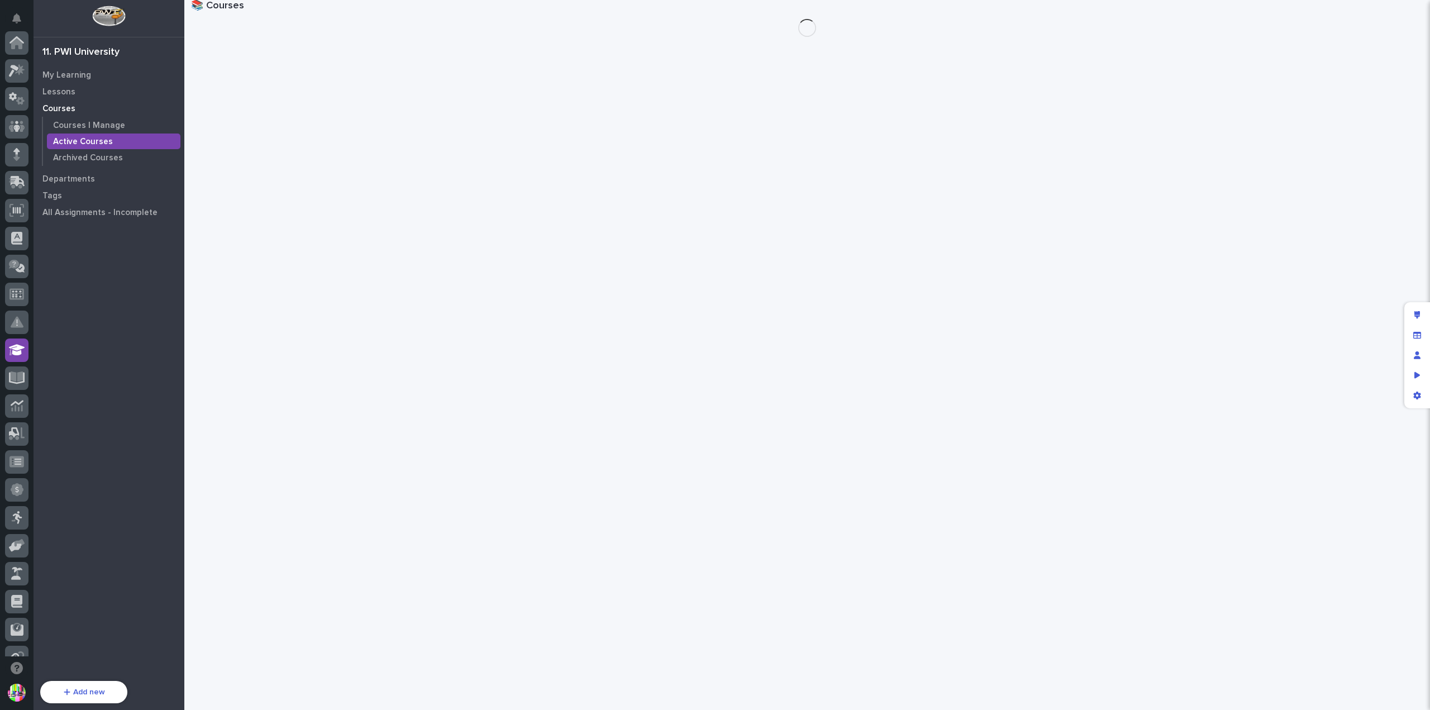
scroll to position [240, 0]
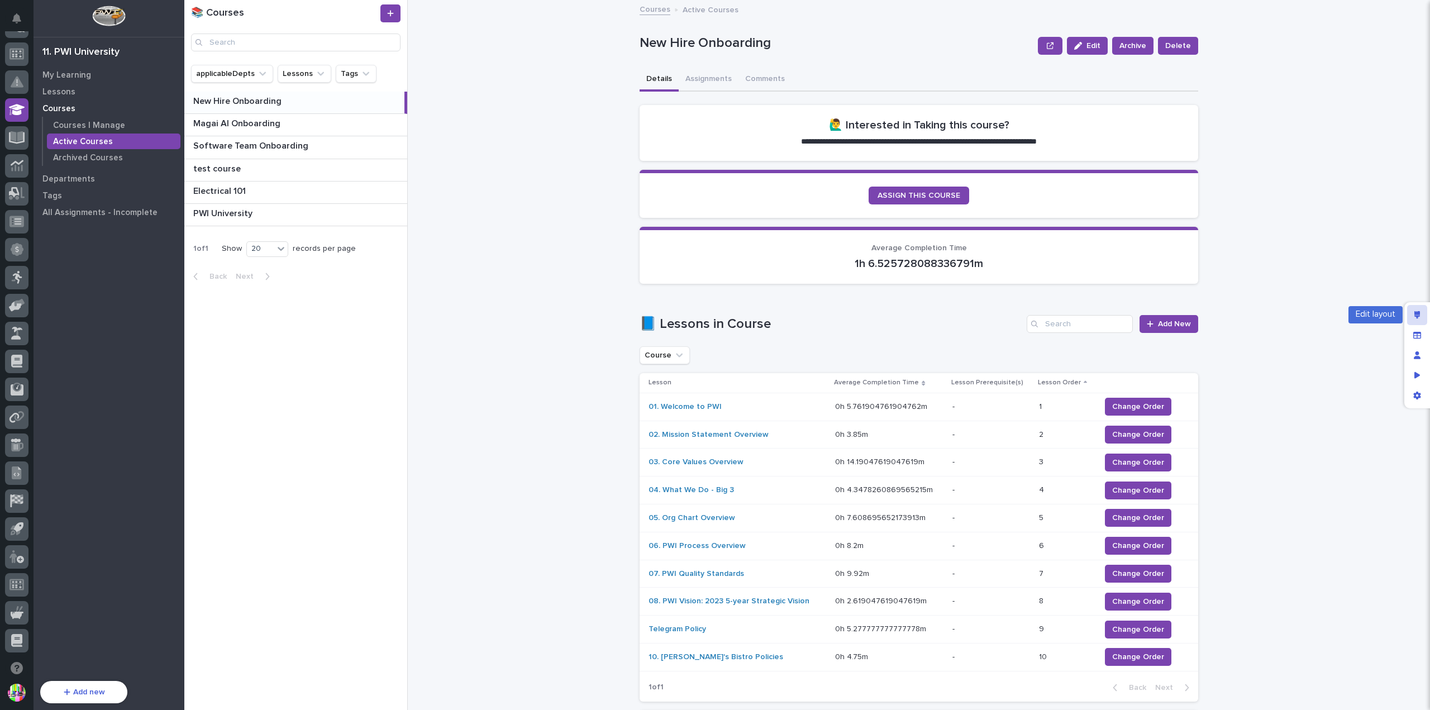
click at [1421, 310] on div "Edit layout" at bounding box center [1417, 315] width 20 height 20
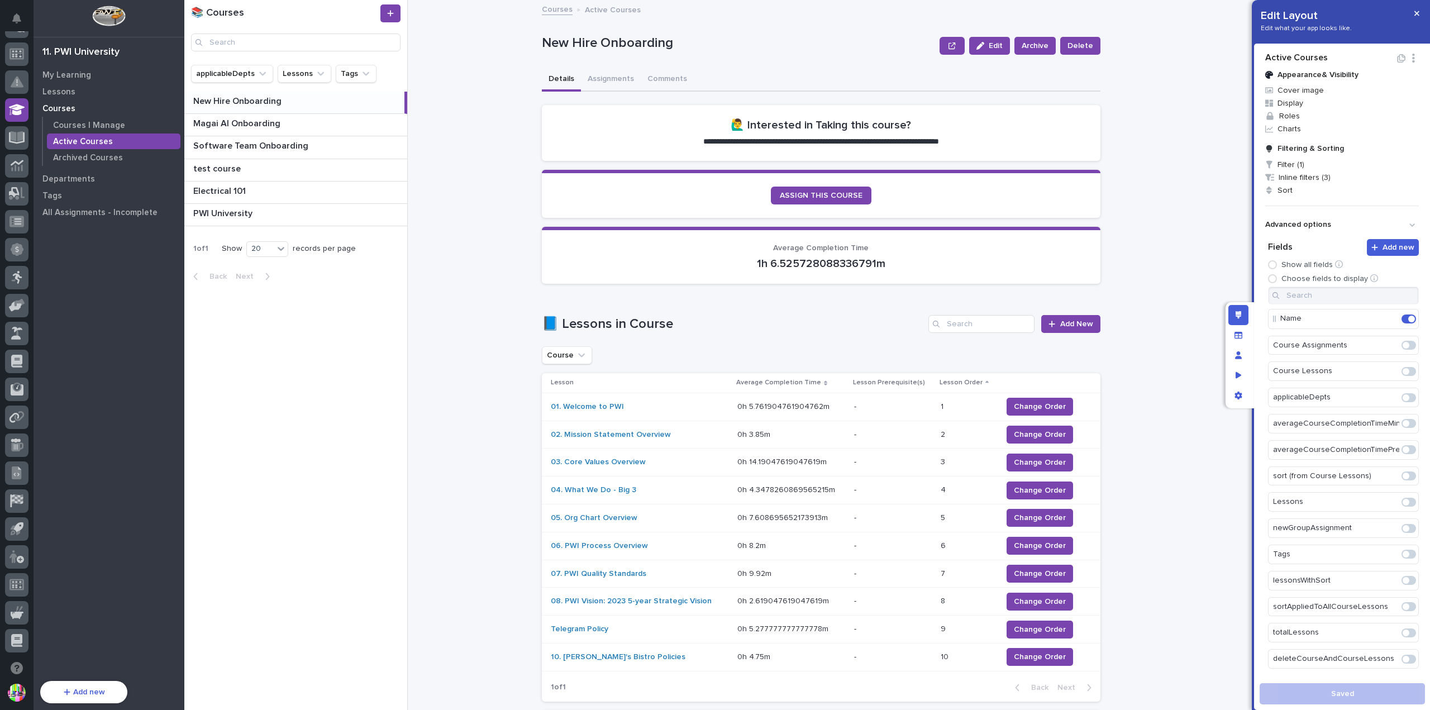
click at [932, 245] on p "Average Completion Time" at bounding box center [821, 248] width 532 height 9
click at [916, 259] on p "1h 6.525728088336791m" at bounding box center [821, 263] width 532 height 13
click at [987, 262] on p "1h 6.525728088336791m" at bounding box center [821, 263] width 532 height 13
click at [1316, 176] on span "Inline filters (3)" at bounding box center [1342, 177] width 163 height 13
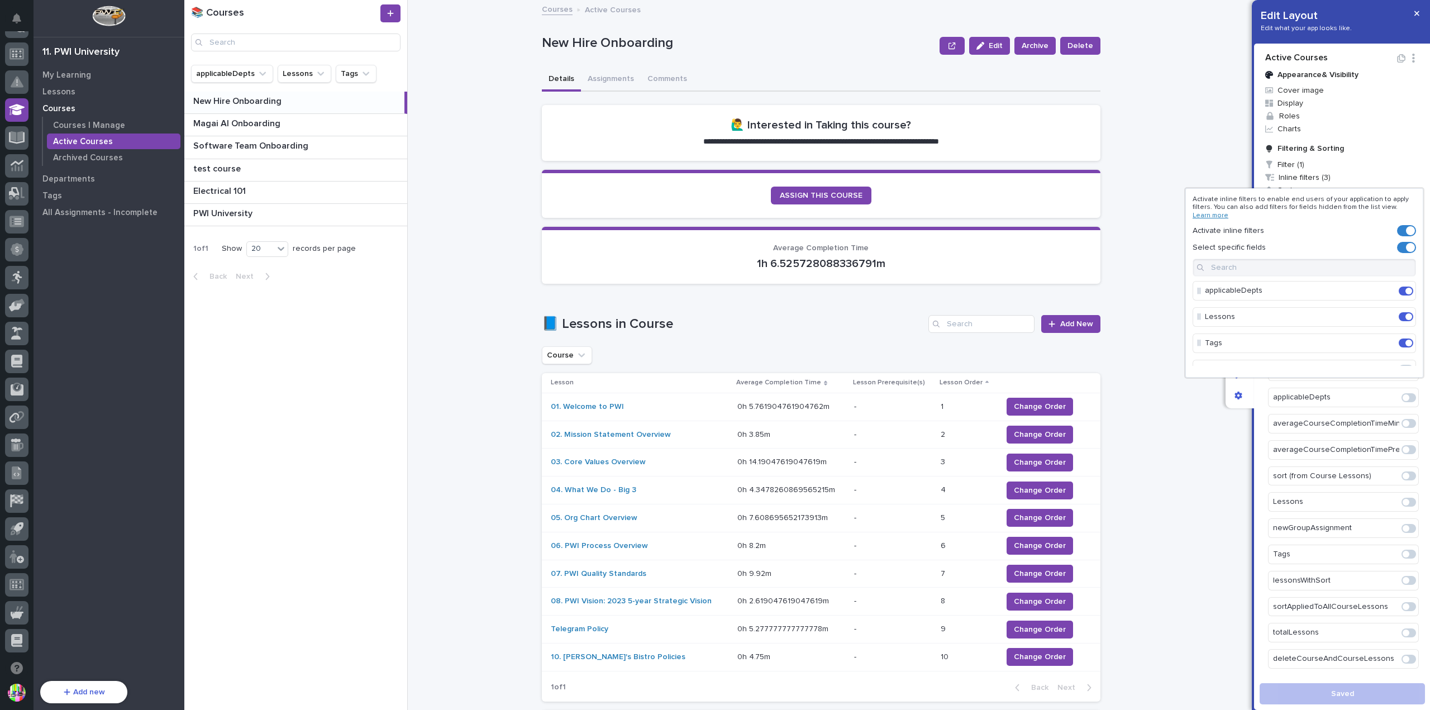
click at [981, 71] on div at bounding box center [715, 355] width 1430 height 710
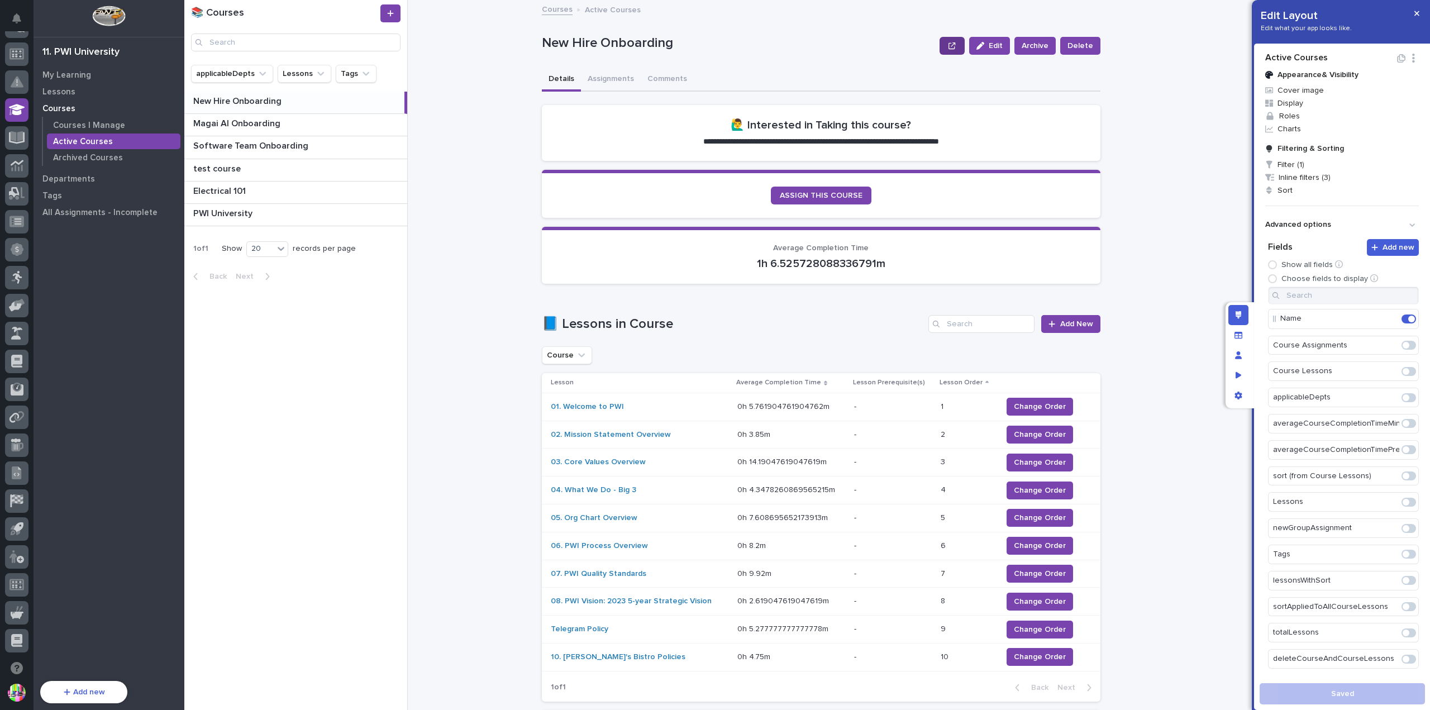
click at [959, 48] on button "button" at bounding box center [951, 46] width 25 height 18
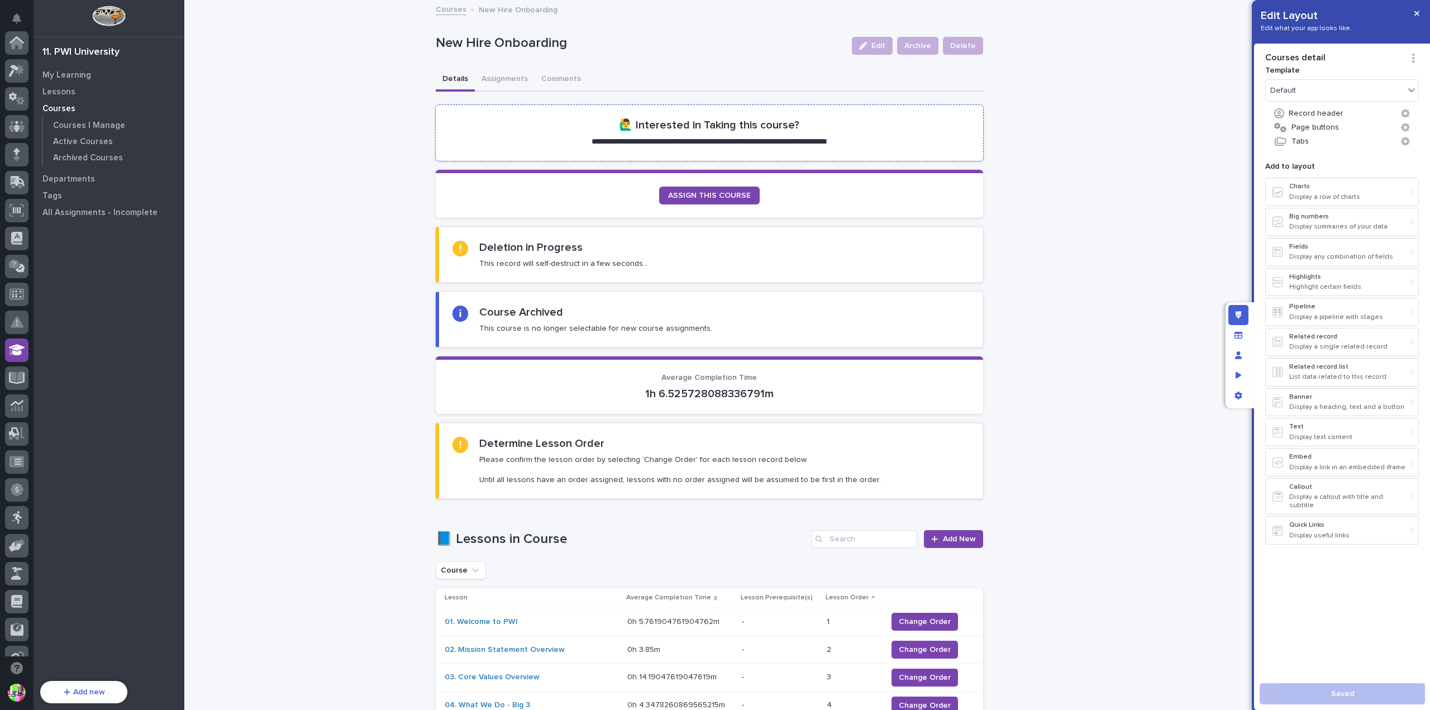
scroll to position [240, 0]
click at [799, 381] on div "Average Completion Time 1h 6.525728088336791m" at bounding box center [709, 386] width 521 height 27
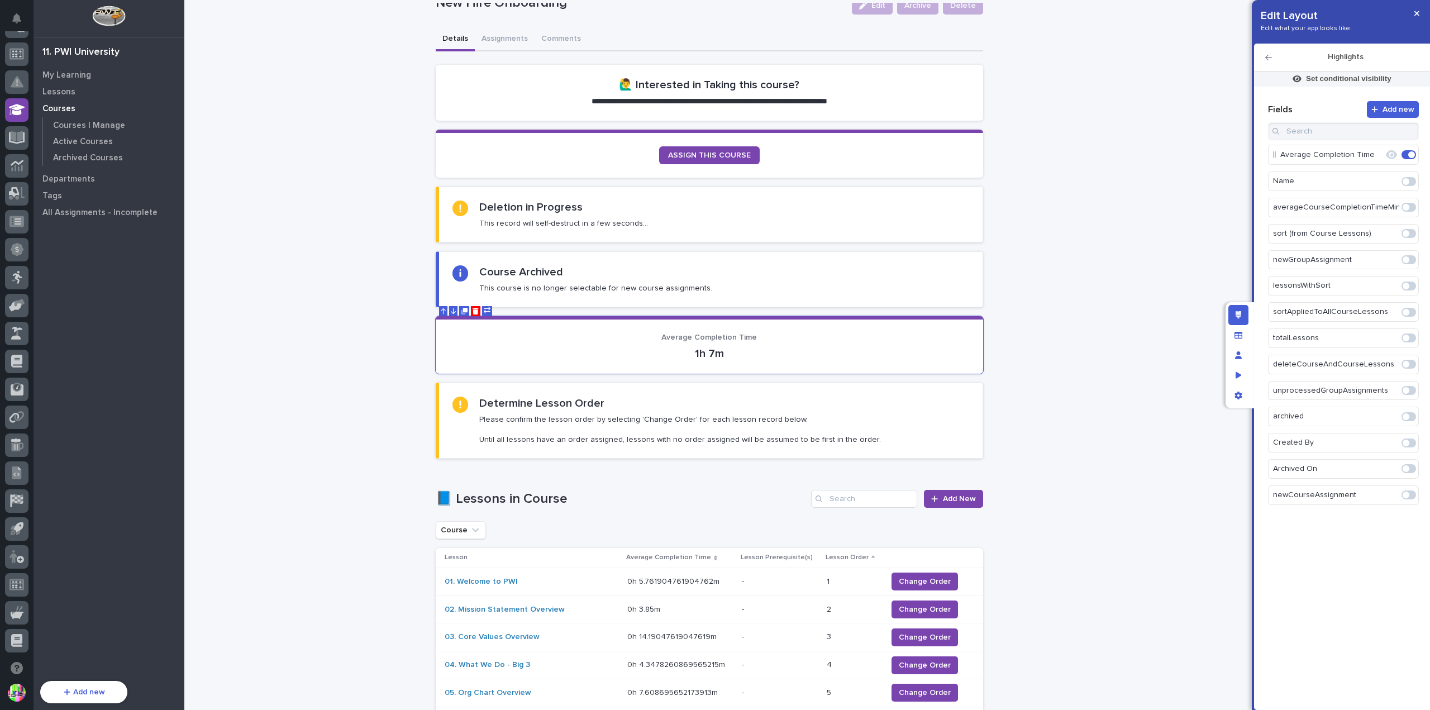
scroll to position [0, 0]
